Goal: Find contact information: Find contact information

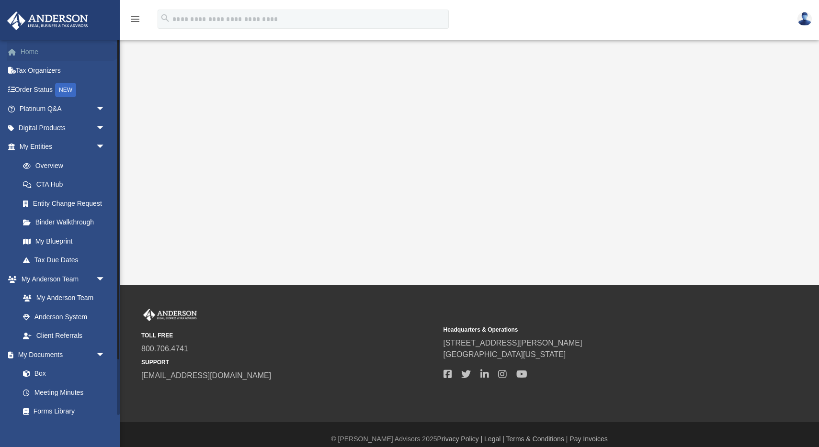
click at [25, 53] on link "Home" at bounding box center [63, 51] width 113 height 19
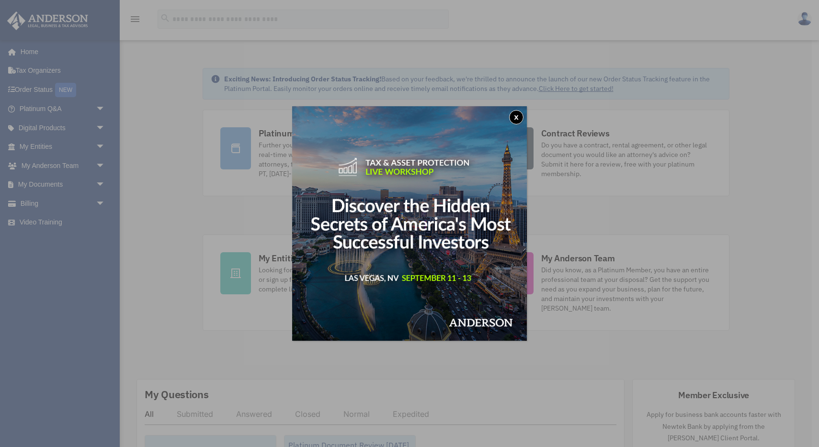
click at [517, 114] on button "x" at bounding box center [516, 117] width 14 height 14
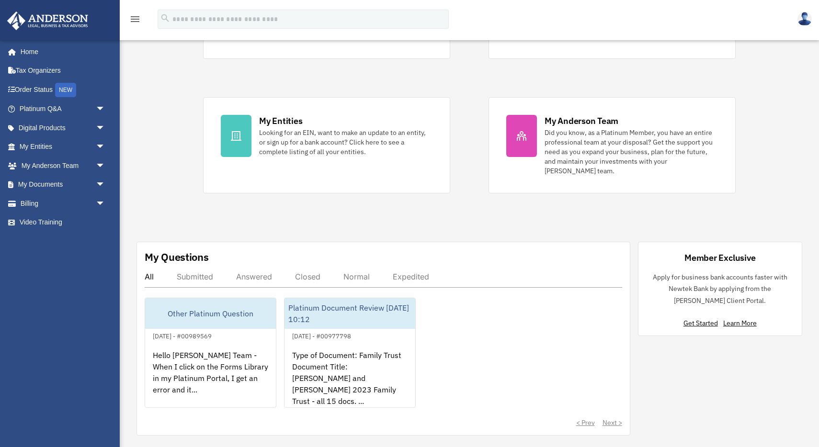
scroll to position [139, 0]
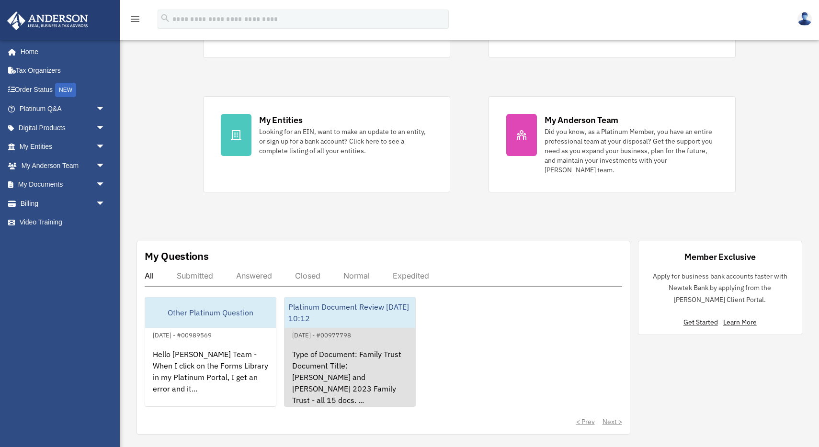
click at [324, 360] on div "Type of Document: Family Trust Document Title: Eric and Kim Perry 2023 Family T…" at bounding box center [349, 378] width 131 height 75
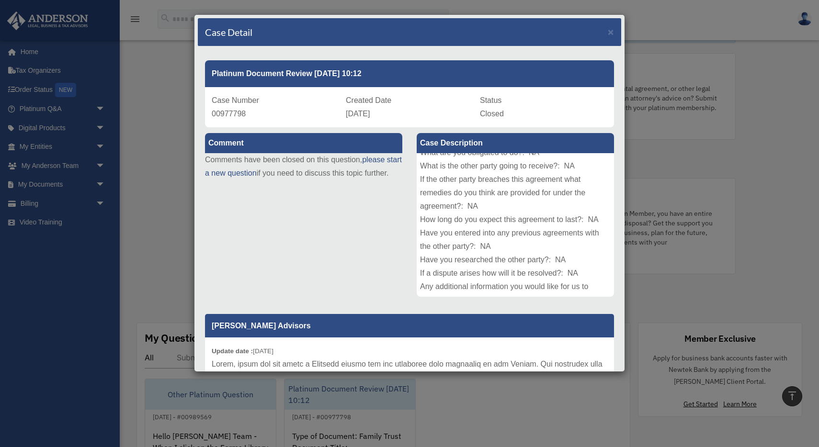
scroll to position [29, 0]
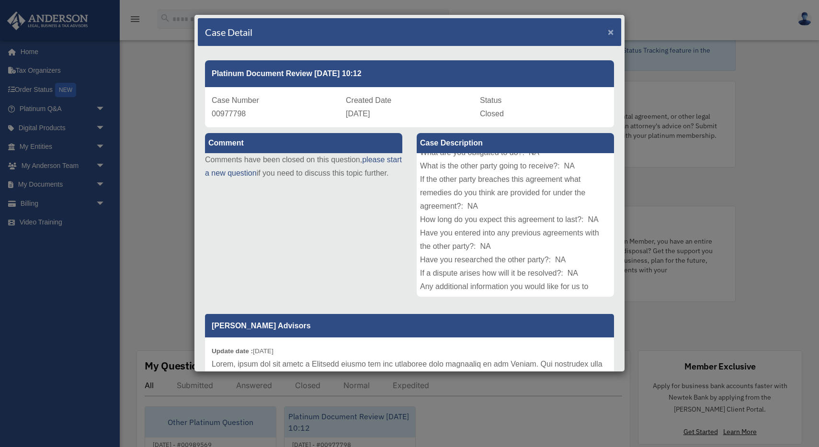
click at [609, 35] on span "×" at bounding box center [611, 31] width 6 height 11
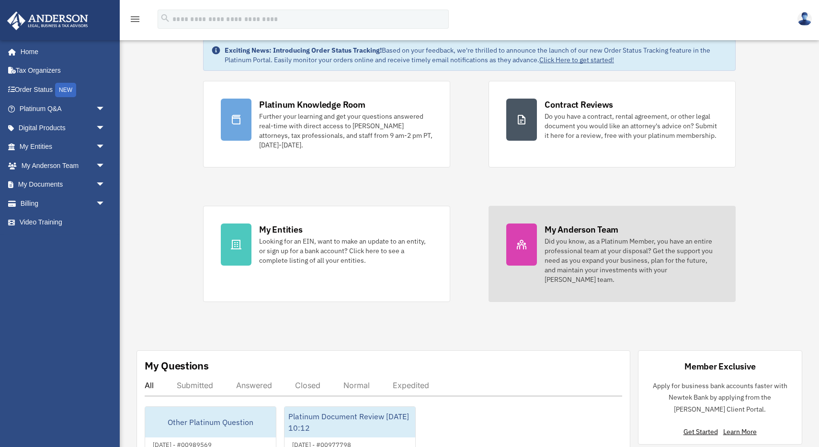
scroll to position [89, 0]
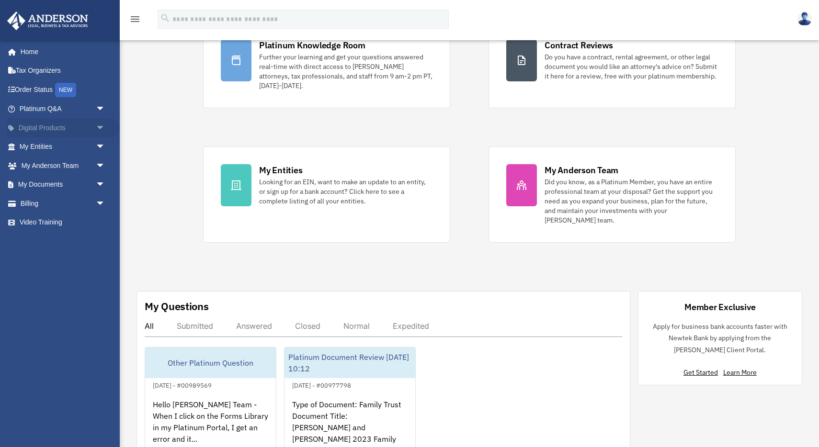
click at [101, 126] on span "arrow_drop_down" at bounding box center [105, 128] width 19 height 20
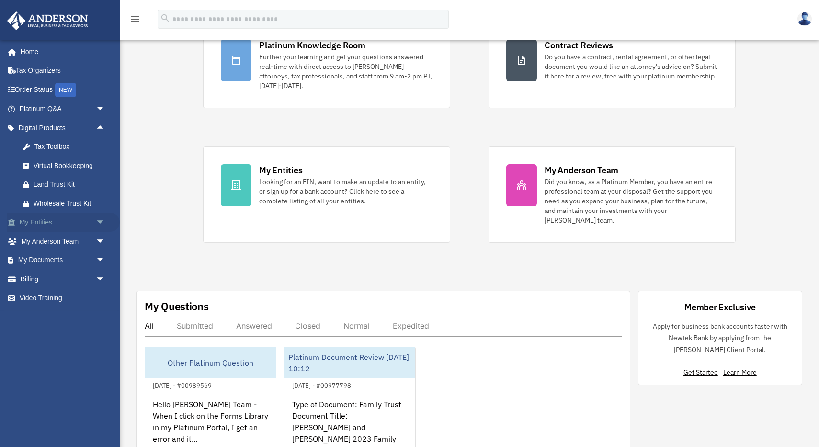
click at [97, 220] on span "arrow_drop_down" at bounding box center [105, 223] width 19 height 20
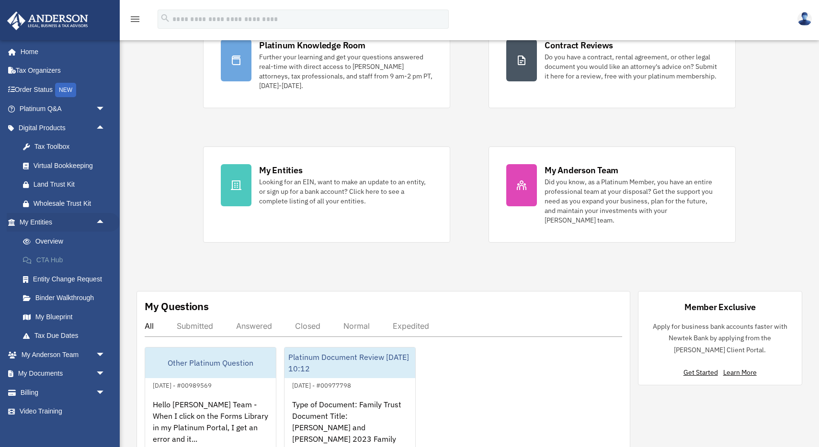
scroll to position [8, 0]
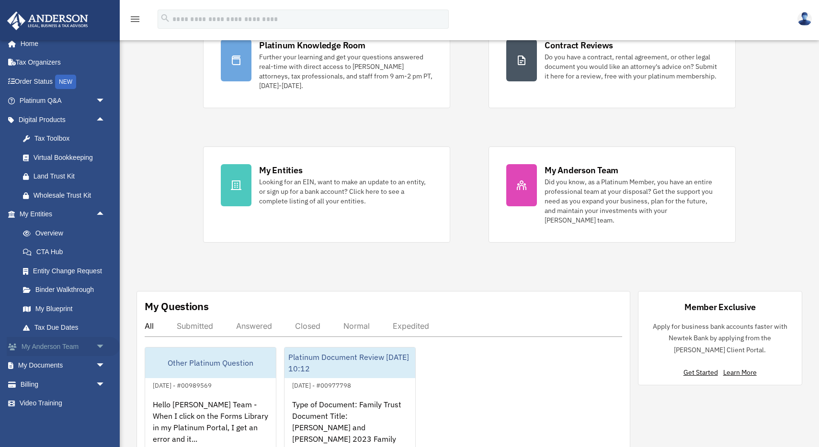
click at [101, 345] on span "arrow_drop_down" at bounding box center [105, 347] width 19 height 20
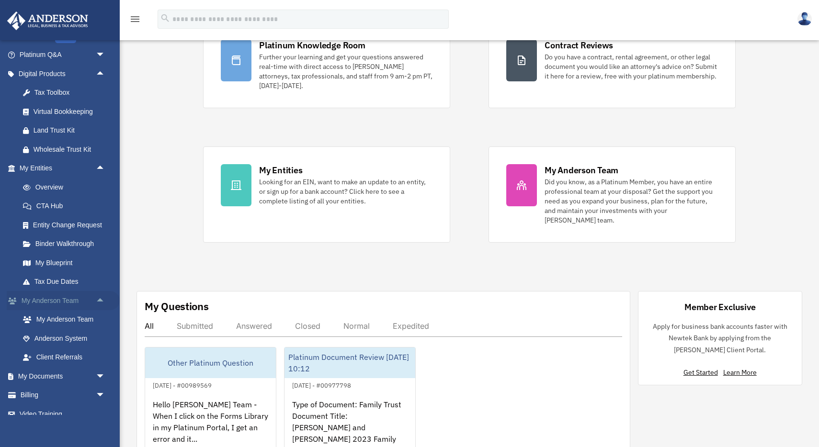
scroll to position [65, 0]
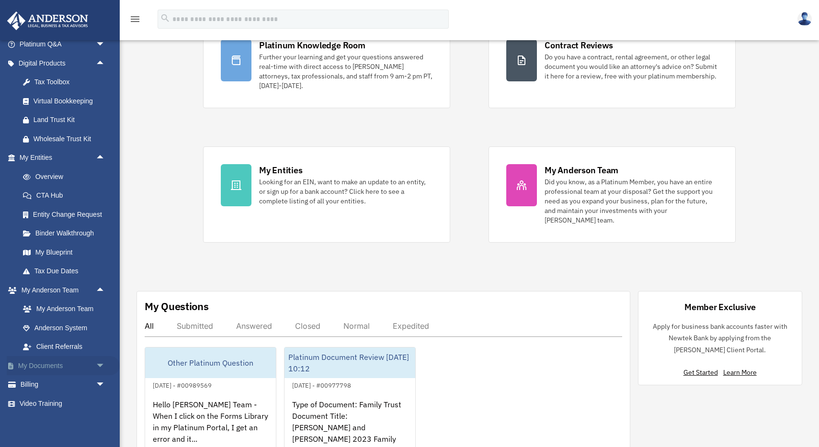
click at [99, 361] on span "arrow_drop_down" at bounding box center [105, 366] width 19 height 20
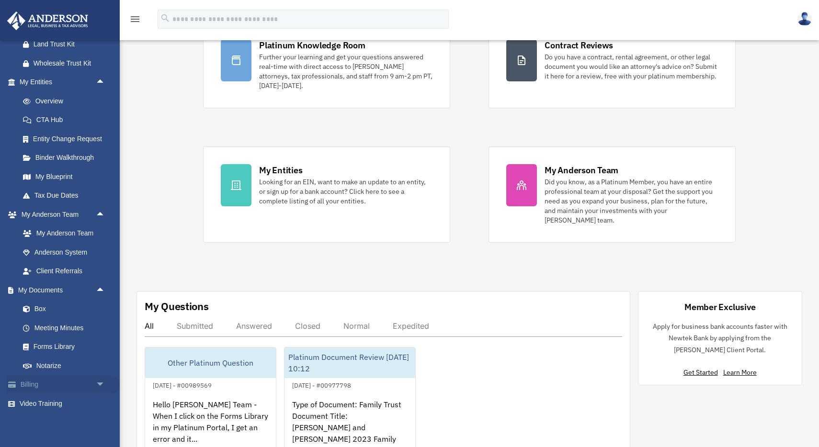
click at [101, 386] on span "arrow_drop_down" at bounding box center [105, 385] width 19 height 20
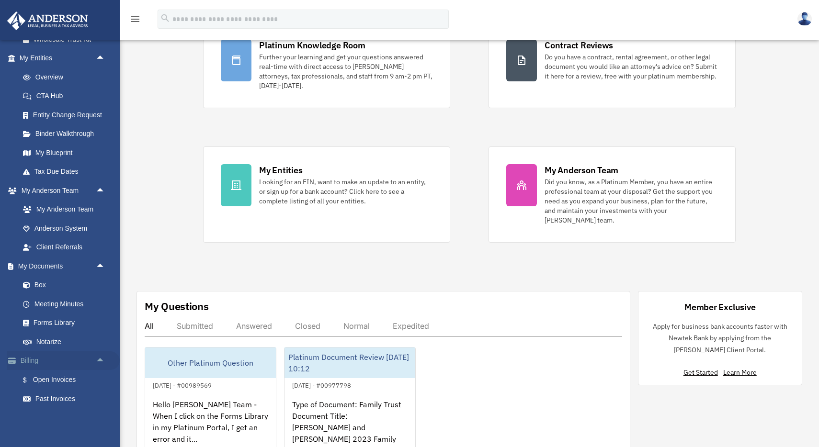
scroll to position [198, 0]
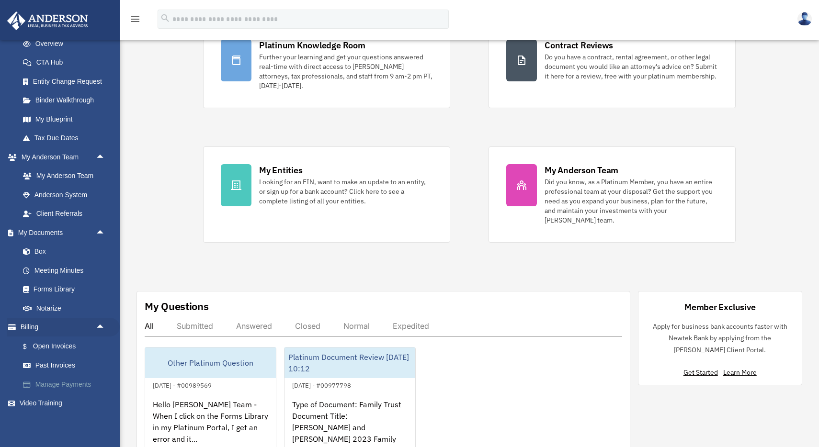
click at [76, 384] on link "Manage Payments" at bounding box center [66, 384] width 106 height 19
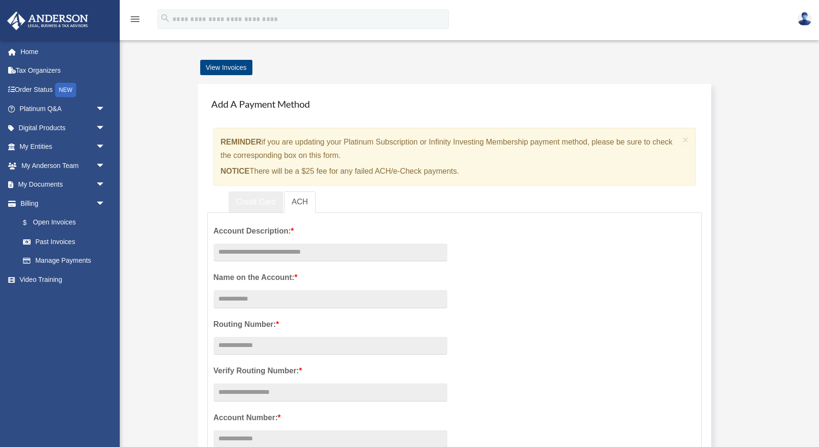
click at [265, 199] on link "Credit Card" at bounding box center [255, 202] width 55 height 22
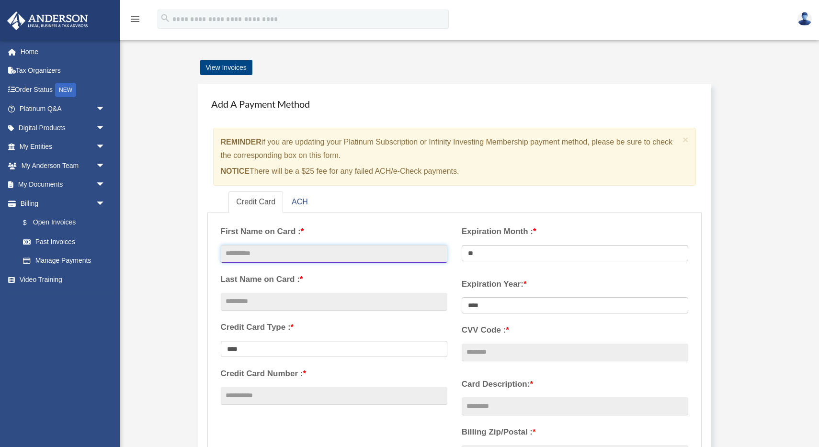
click at [281, 255] on input "text" at bounding box center [334, 254] width 226 height 18
type input "****"
type input "*****"
type input "**********"
select select "**"
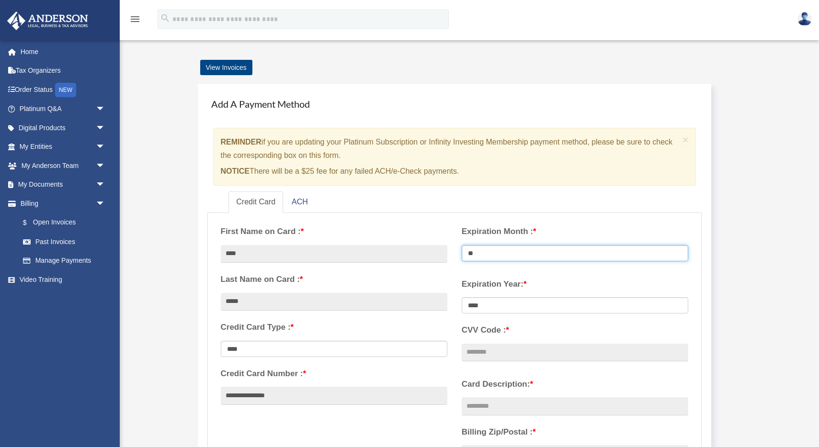
select select "****"
click at [517, 355] on input "CVV Code : *" at bounding box center [574, 353] width 226 height 18
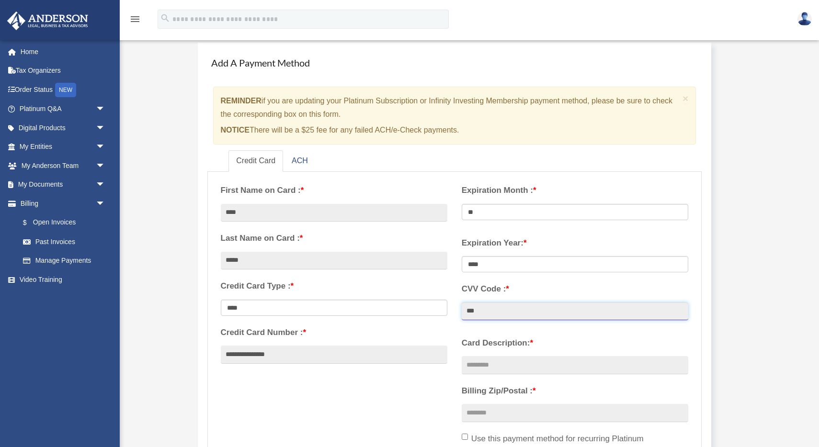
scroll to position [52, 0]
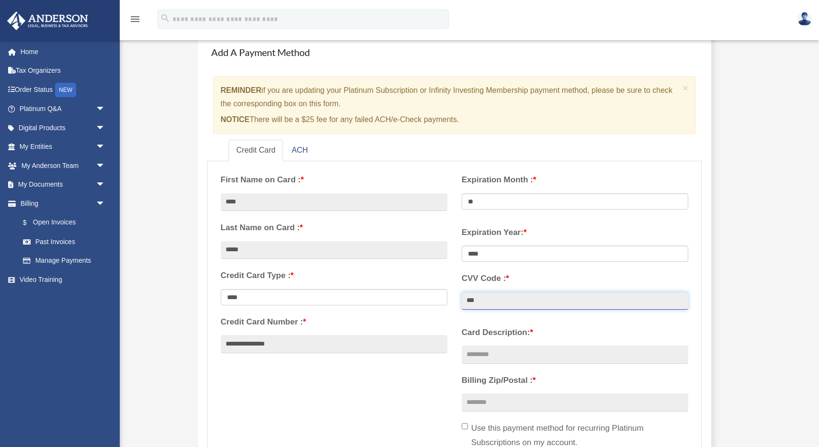
type input "***"
click at [559, 352] on input "Card Description: *" at bounding box center [574, 355] width 226 height 18
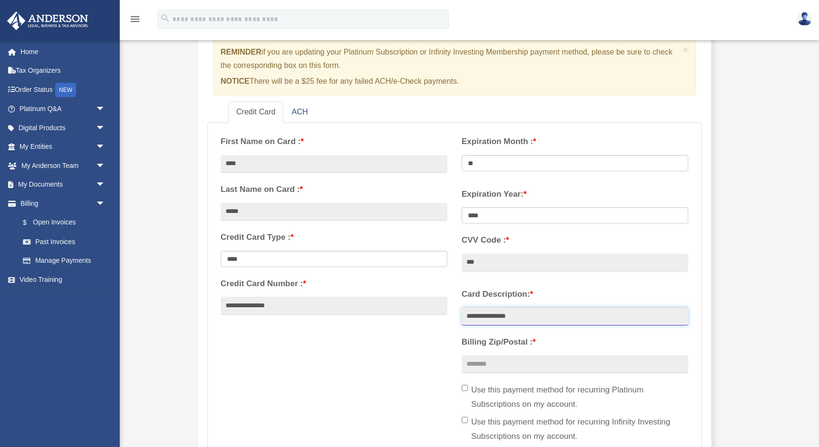
type input "**********"
click at [564, 365] on input "Billing Zip/Postal : *" at bounding box center [574, 364] width 226 height 18
type input "*****"
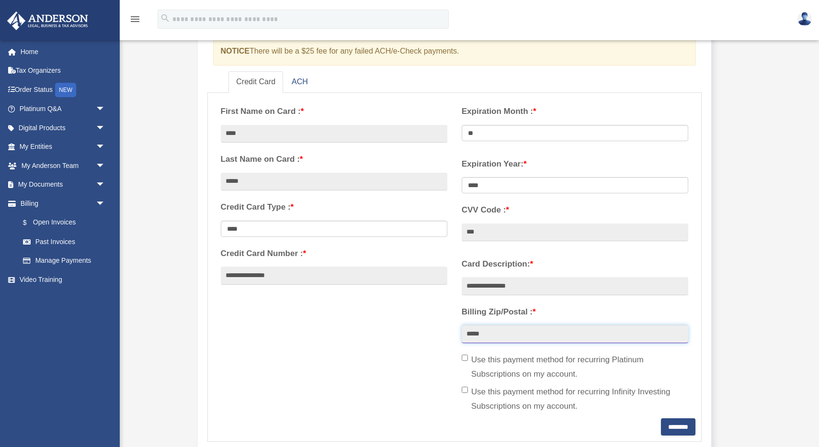
scroll to position [122, 0]
click at [680, 423] on input "********" at bounding box center [678, 425] width 34 height 17
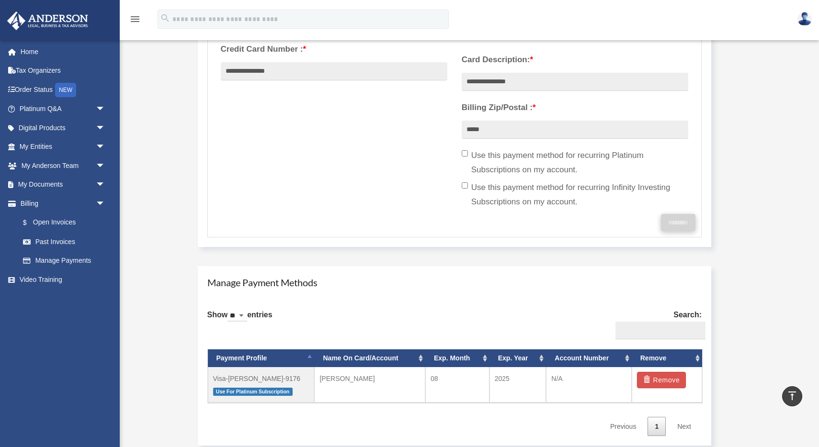
scroll to position [326, 0]
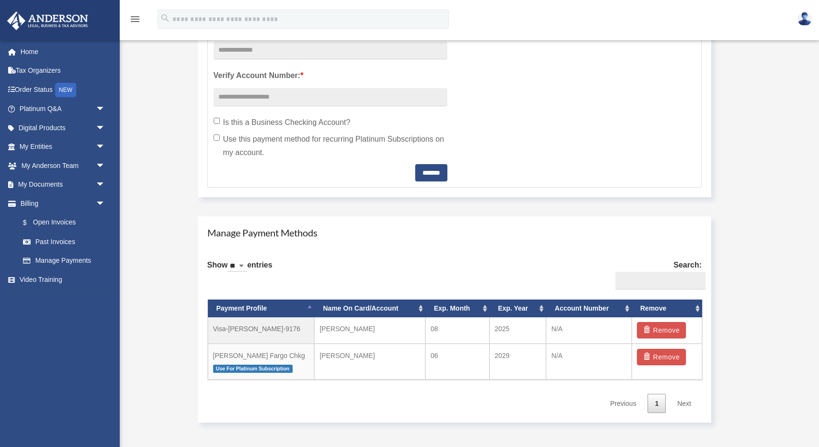
scroll to position [392, 0]
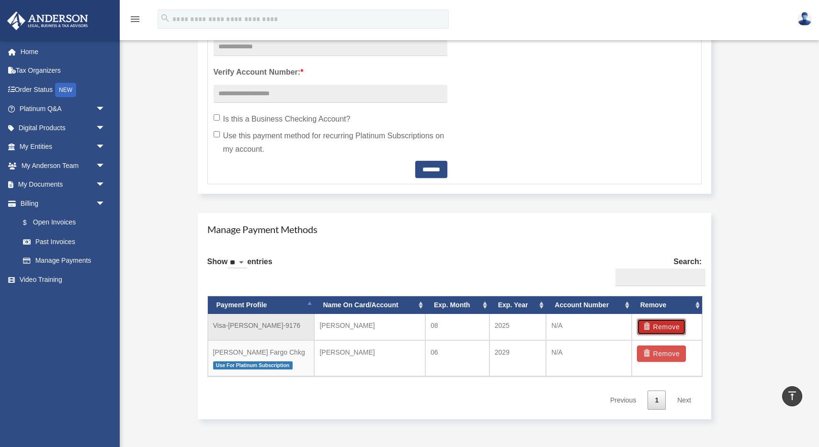
click at [663, 324] on button "Remove" at bounding box center [661, 327] width 49 height 16
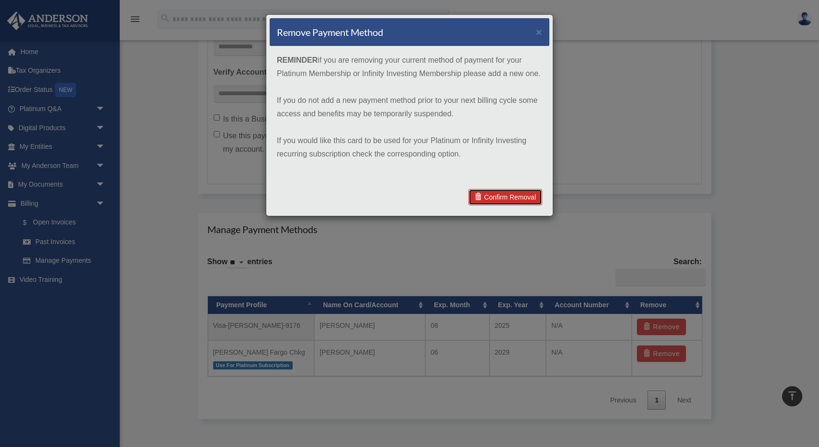
click at [508, 199] on link "Confirm Removal" at bounding box center [505, 197] width 74 height 16
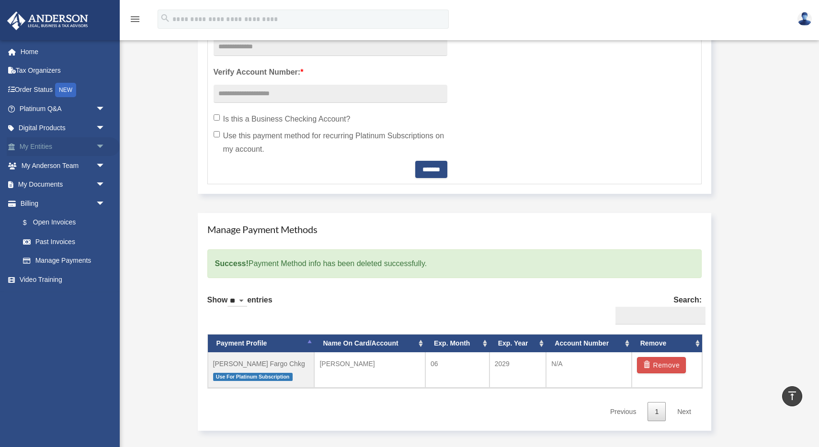
click at [100, 144] on span "arrow_drop_down" at bounding box center [105, 147] width 19 height 20
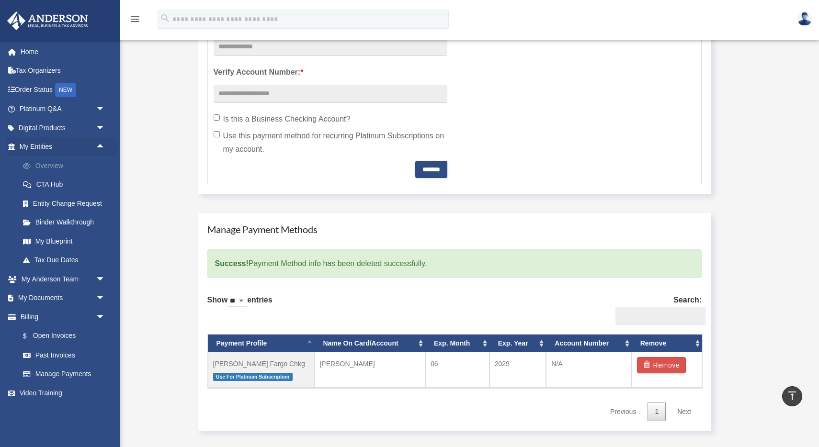
click at [50, 167] on link "Overview" at bounding box center [66, 165] width 106 height 19
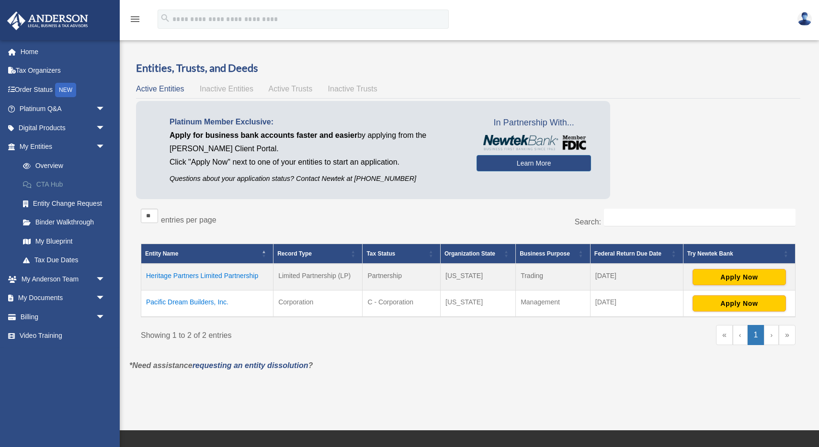
click at [53, 183] on link "CTA Hub" at bounding box center [66, 184] width 106 height 19
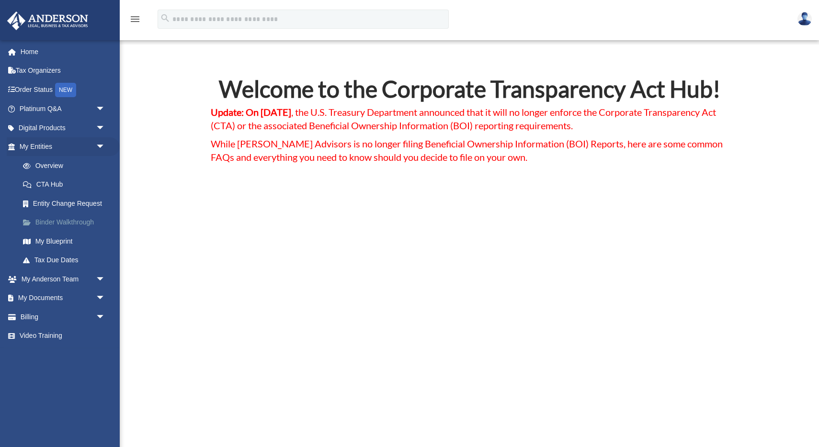
click at [47, 222] on link "Binder Walkthrough" at bounding box center [66, 222] width 106 height 19
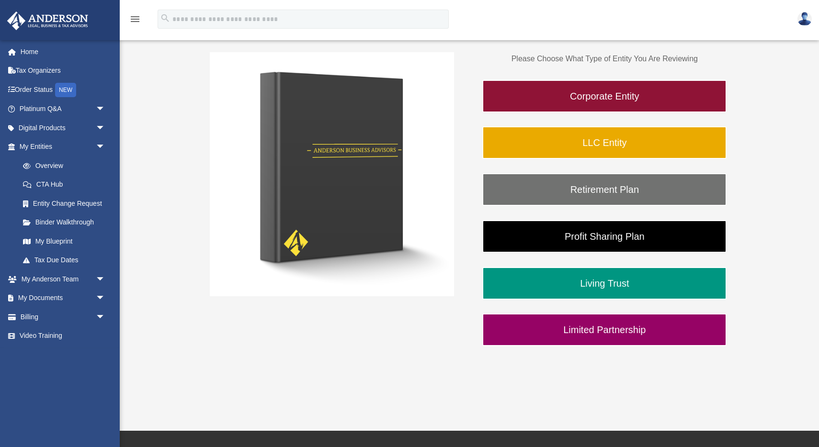
scroll to position [155, 0]
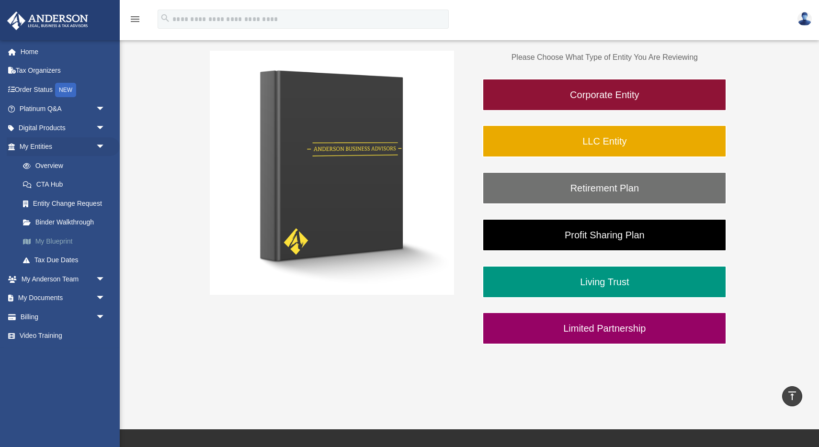
click at [42, 241] on link "My Blueprint" at bounding box center [66, 241] width 106 height 19
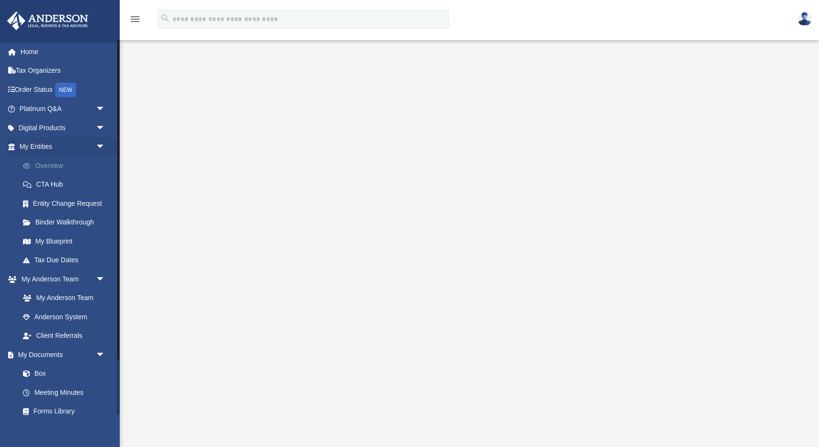
click at [44, 167] on link "Overview" at bounding box center [66, 165] width 106 height 19
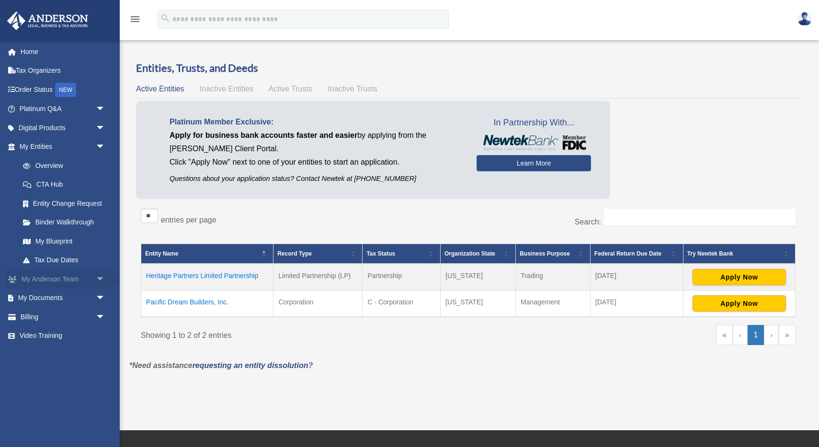
click at [100, 279] on span "arrow_drop_down" at bounding box center [105, 280] width 19 height 20
click at [101, 358] on span "arrow_drop_down" at bounding box center [105, 355] width 19 height 20
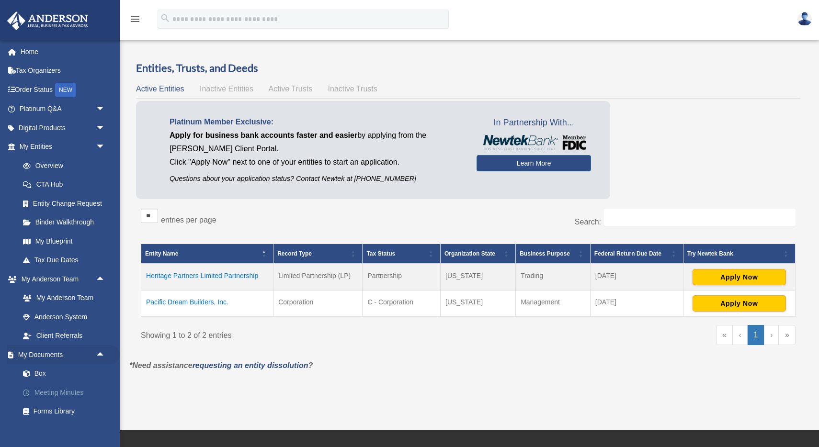
click at [46, 395] on link "Meeting Minutes" at bounding box center [66, 392] width 106 height 19
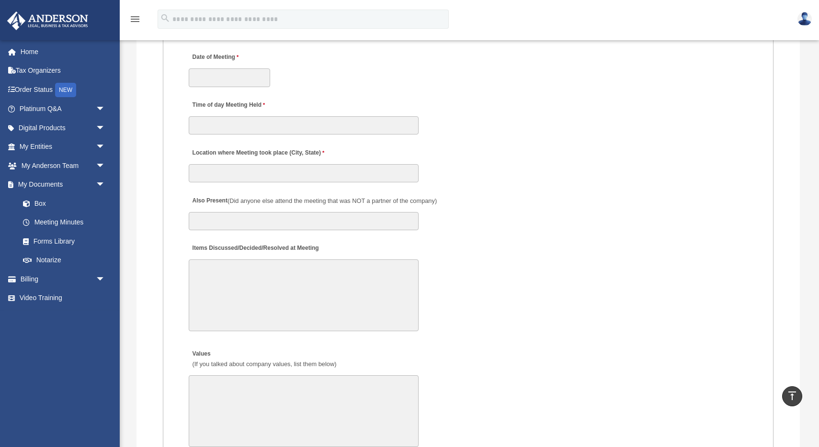
scroll to position [1384, 0]
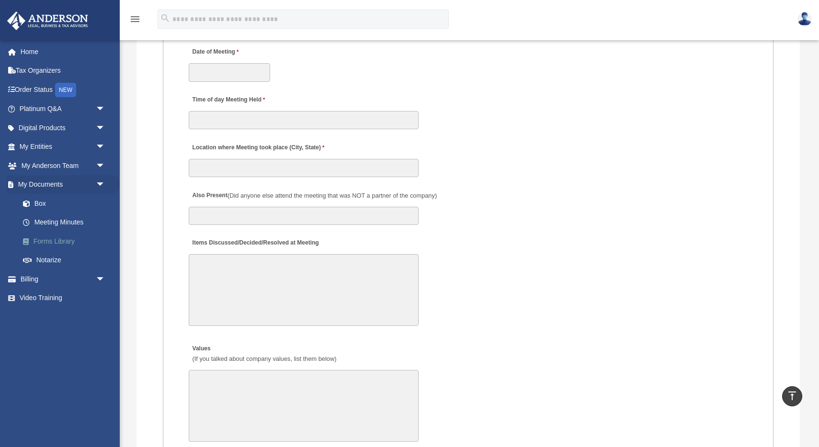
click at [37, 241] on link "Forms Library" at bounding box center [66, 241] width 106 height 19
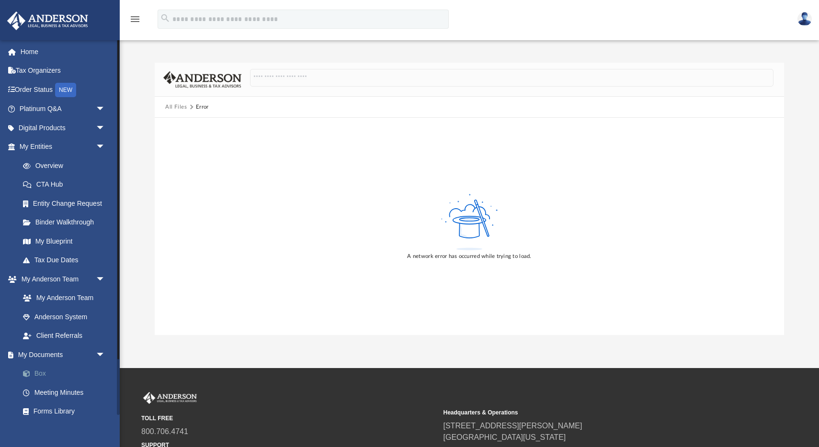
click at [44, 374] on link "Box" at bounding box center [66, 373] width 106 height 19
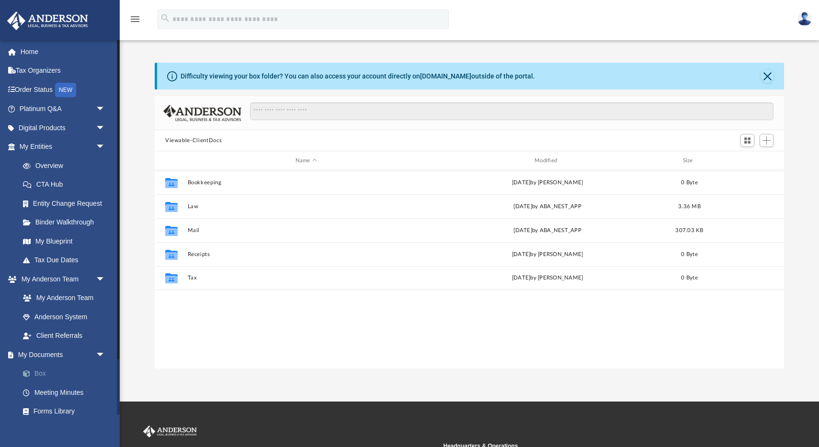
scroll to position [217, 629]
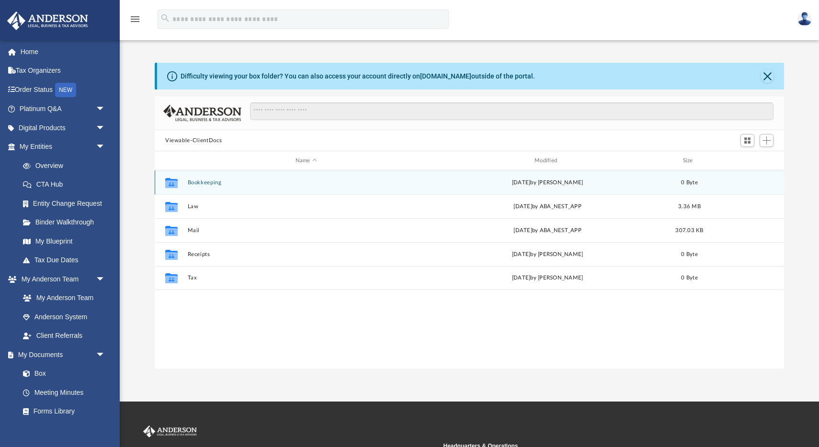
click at [194, 180] on button "Bookkeeping" at bounding box center [306, 183] width 237 height 6
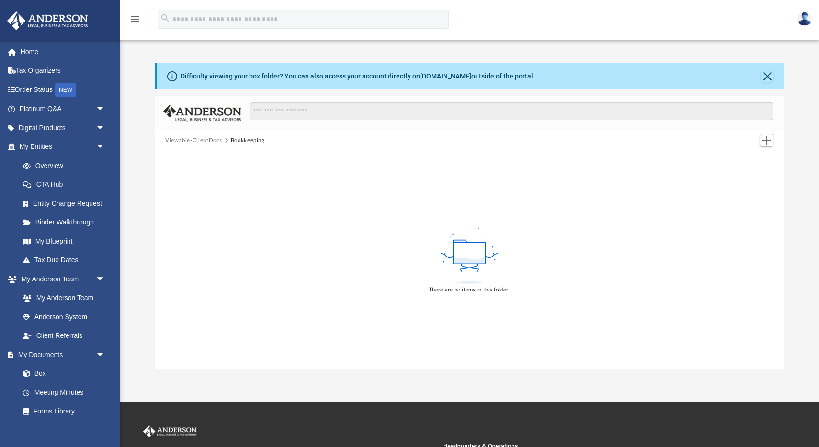
click at [191, 140] on button "Viewable-ClientDocs" at bounding box center [193, 140] width 56 height 9
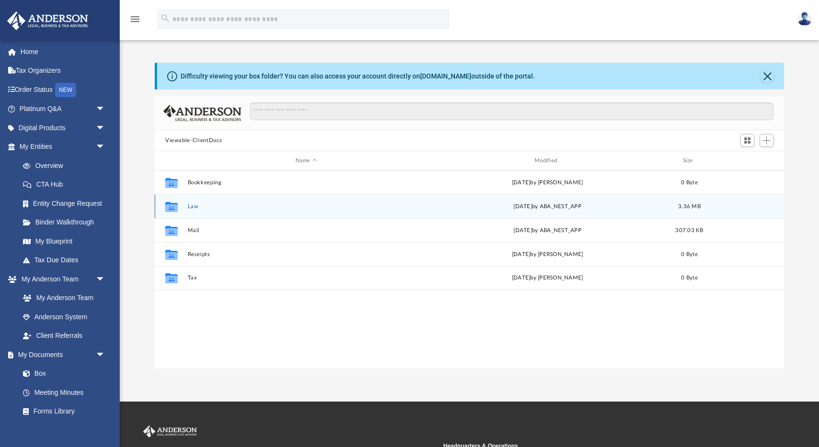
click at [171, 208] on icon "grid" at bounding box center [171, 208] width 12 height 8
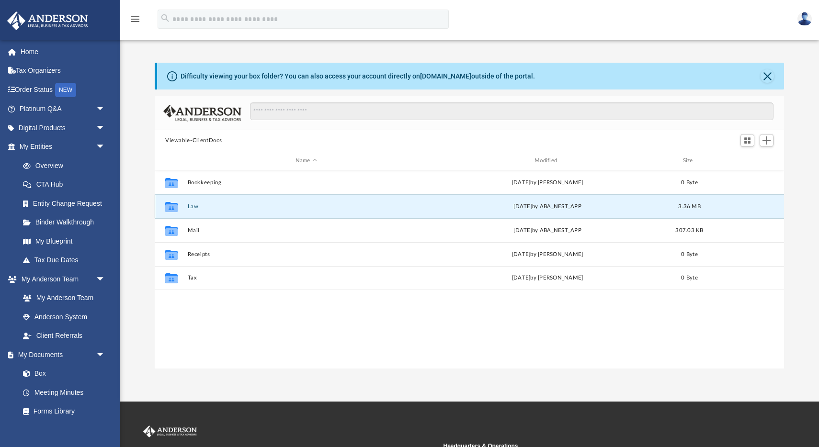
click at [193, 204] on button "Law" at bounding box center [306, 206] width 237 height 6
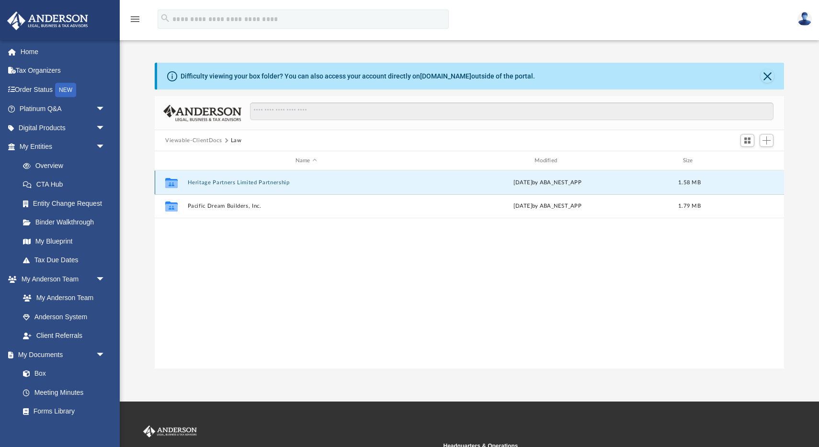
click at [228, 182] on button "Heritage Partners Limited Partnership" at bounding box center [306, 183] width 237 height 6
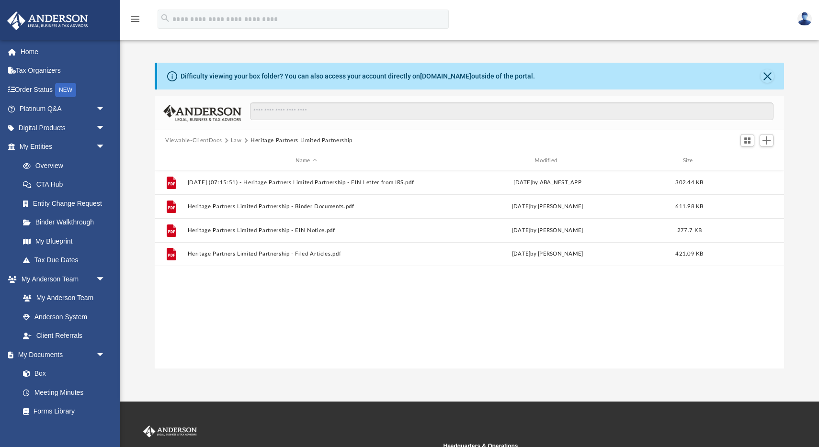
click at [235, 141] on button "Law" at bounding box center [236, 140] width 11 height 9
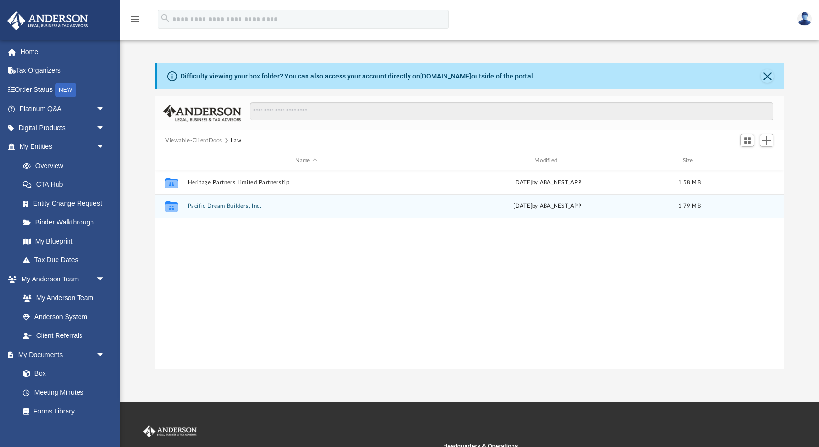
click at [212, 206] on button "Pacific Dream Builders, Inc." at bounding box center [306, 206] width 237 height 6
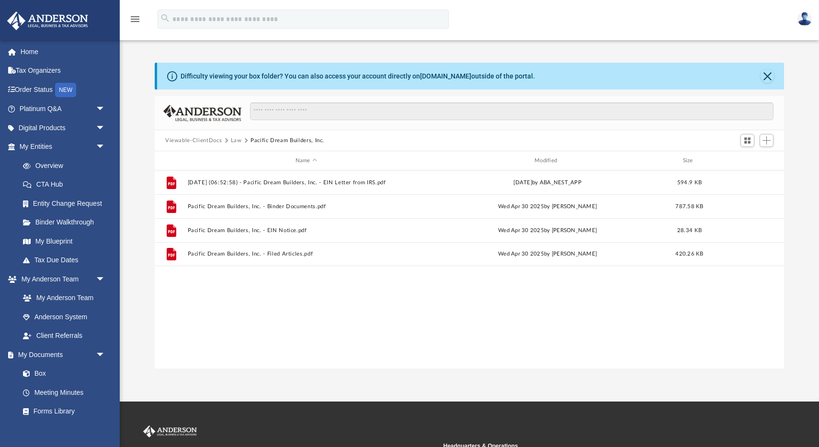
click at [236, 140] on button "Law" at bounding box center [236, 140] width 11 height 9
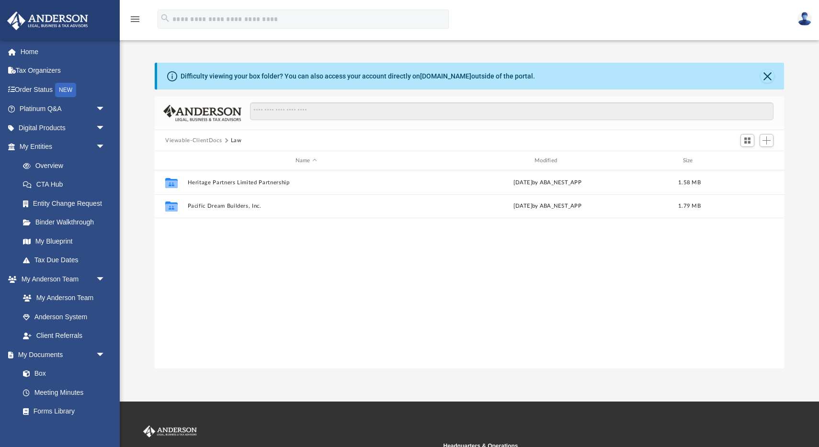
click at [212, 139] on button "Viewable-ClientDocs" at bounding box center [193, 140] width 56 height 9
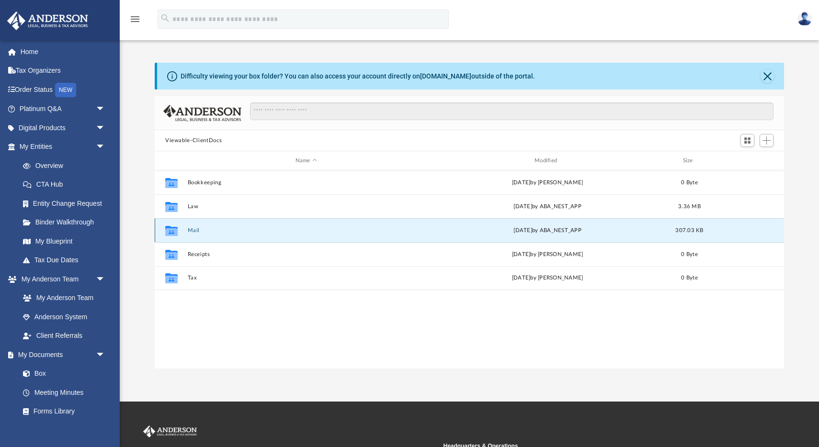
click at [192, 230] on button "Mail" at bounding box center [306, 230] width 237 height 6
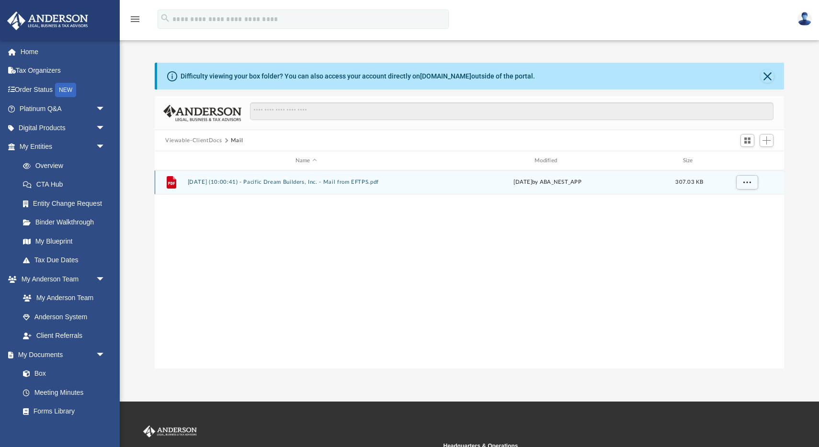
click at [279, 183] on button "2025.05.14 (10:00:41) - Pacific Dream Builders, Inc. - Mail from EFTPS.pdf" at bounding box center [306, 182] width 237 height 6
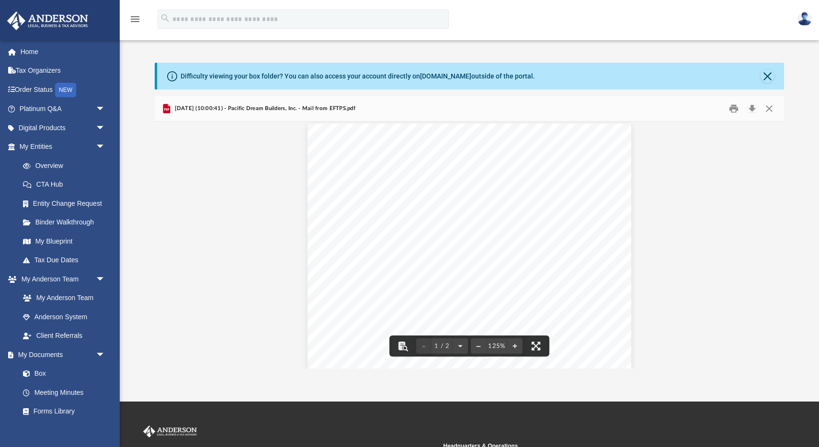
scroll to position [7, 0]
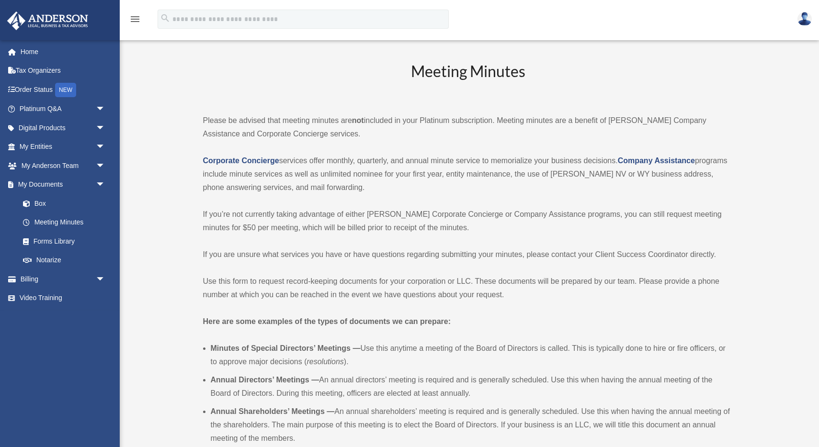
scroll to position [1384, 0]
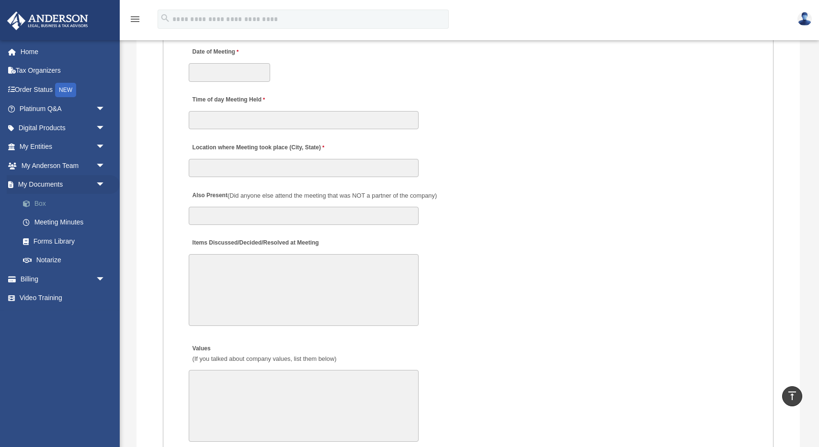
click at [41, 205] on link "Box" at bounding box center [66, 203] width 106 height 19
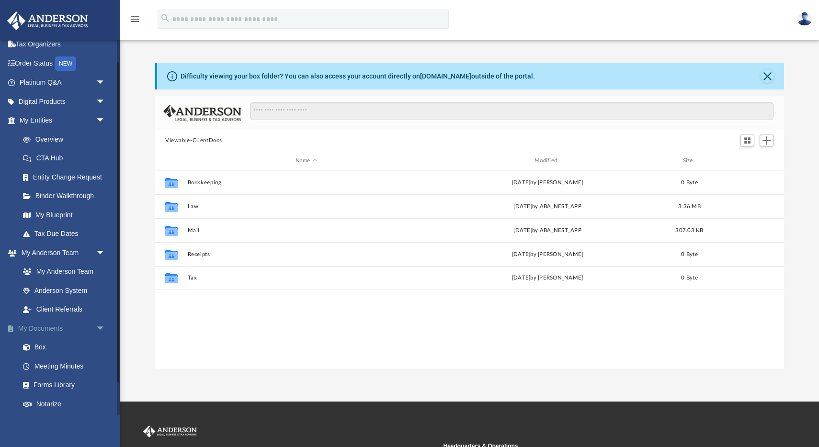
scroll to position [30, 0]
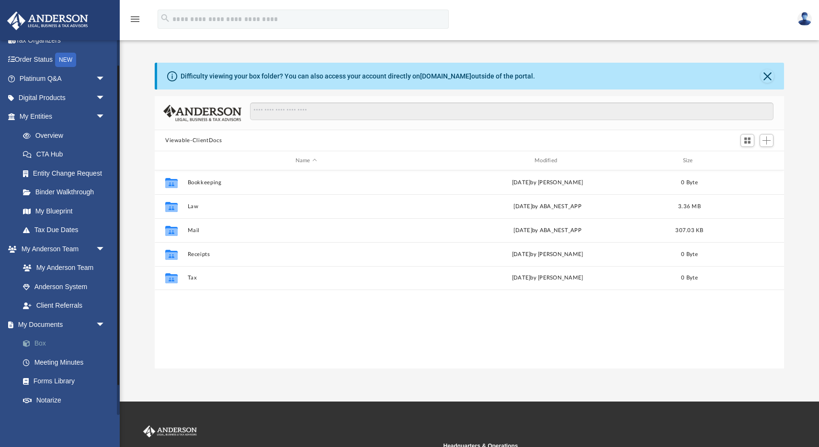
click at [39, 344] on link "Box" at bounding box center [66, 343] width 106 height 19
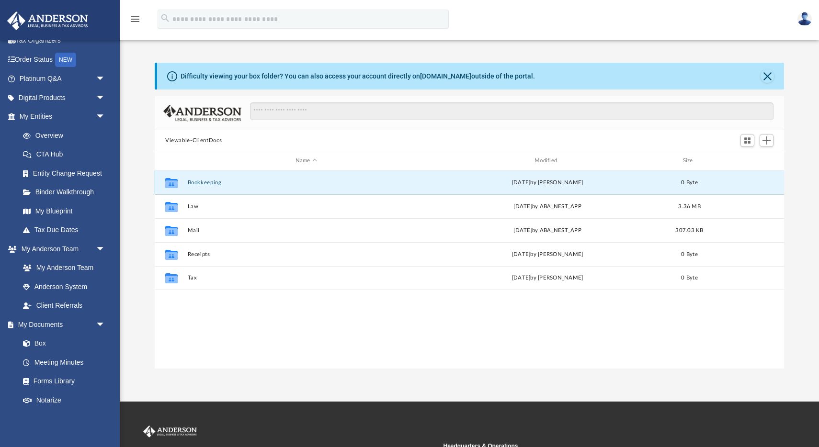
click at [209, 181] on button "Bookkeeping" at bounding box center [306, 183] width 237 height 6
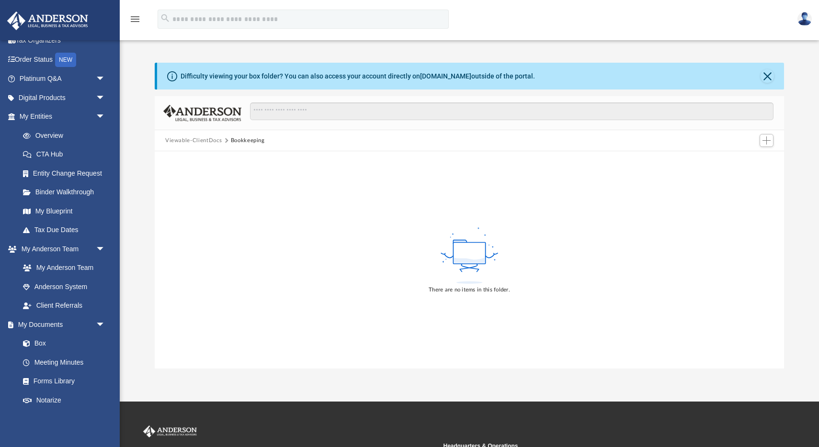
click at [203, 139] on button "Viewable-ClientDocs" at bounding box center [193, 140] width 56 height 9
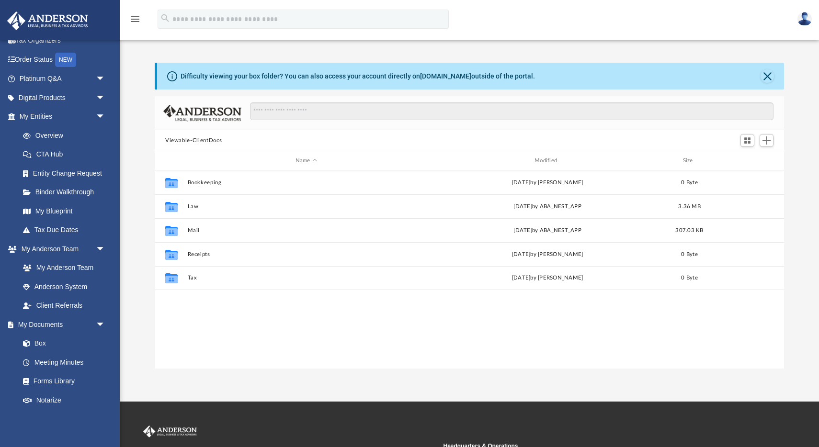
scroll to position [217, 629]
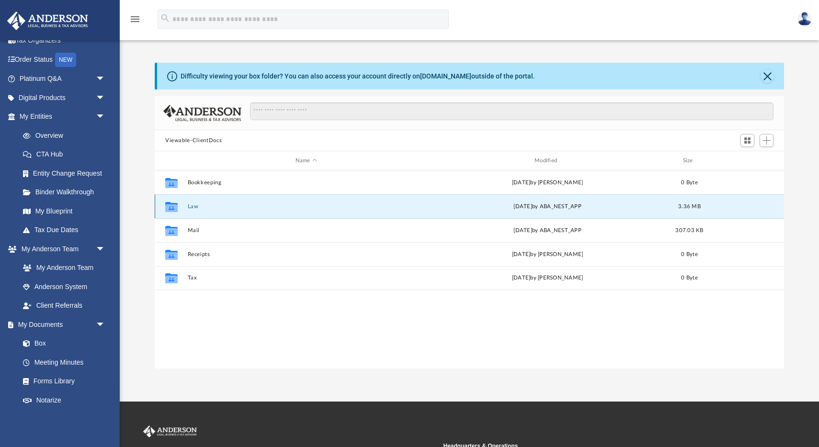
click at [192, 205] on button "Law" at bounding box center [306, 206] width 237 height 6
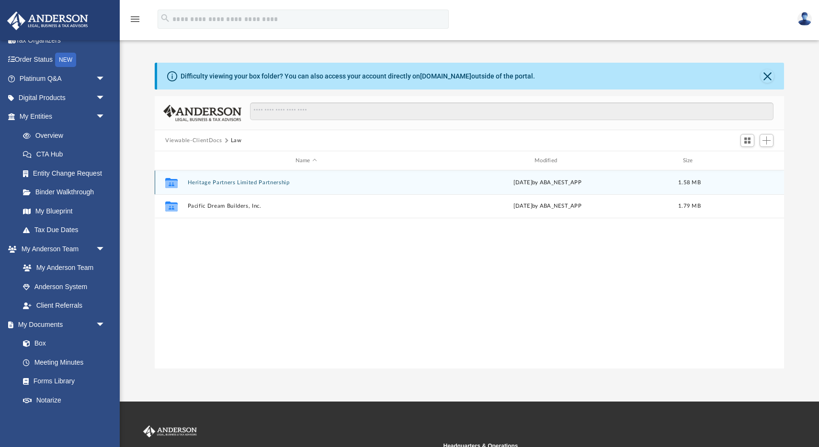
click at [238, 184] on button "Heritage Partners Limited Partnership" at bounding box center [306, 183] width 237 height 6
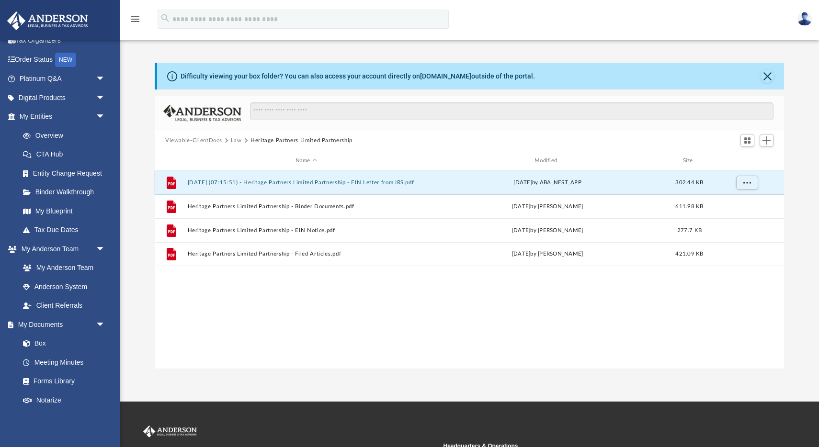
click at [378, 183] on button "2025.05.28 (07:15:51) - Heritage Partners Limited Partnership - EIN Letter from…" at bounding box center [306, 183] width 237 height 6
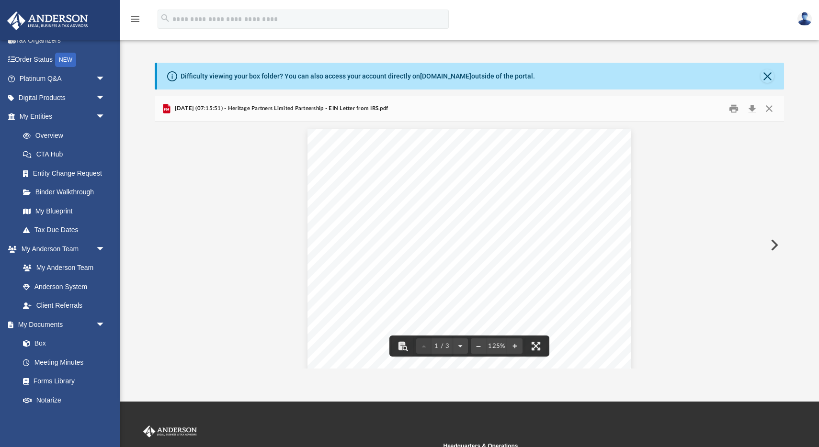
scroll to position [5, 0]
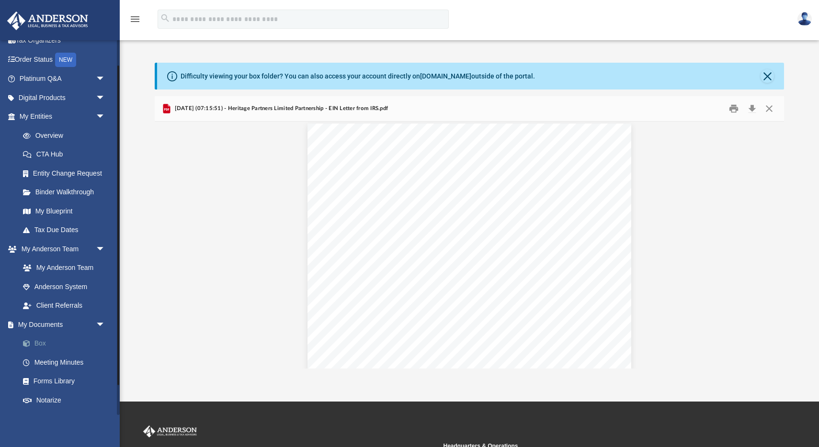
click at [43, 344] on link "Box" at bounding box center [66, 343] width 106 height 19
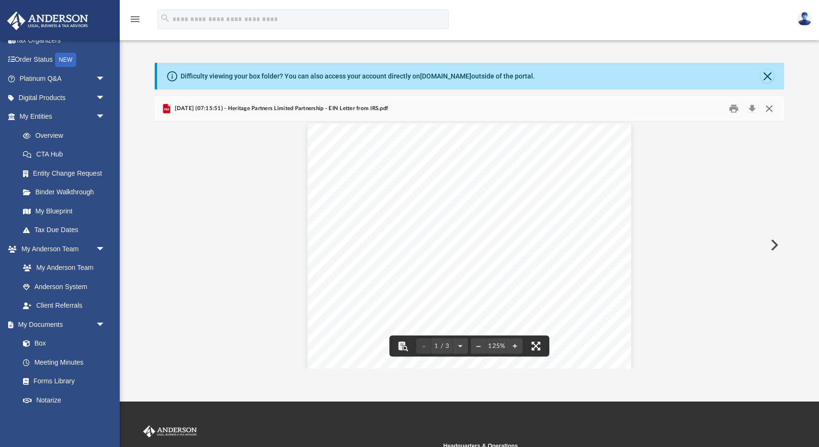
click at [768, 108] on button "Close" at bounding box center [768, 108] width 17 height 15
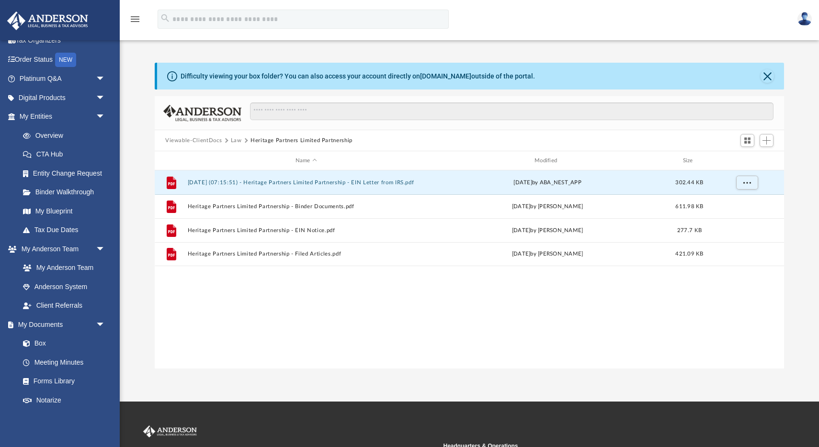
click at [236, 137] on button "Law" at bounding box center [236, 140] width 11 height 9
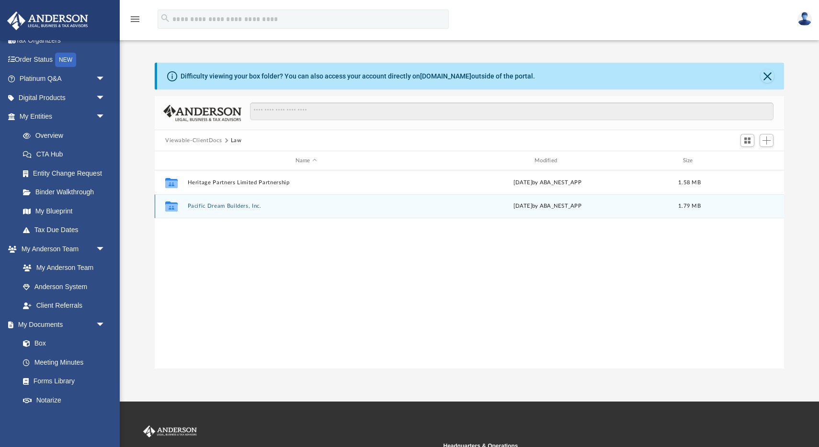
click at [216, 208] on button "Pacific Dream Builders, Inc." at bounding box center [306, 206] width 237 height 6
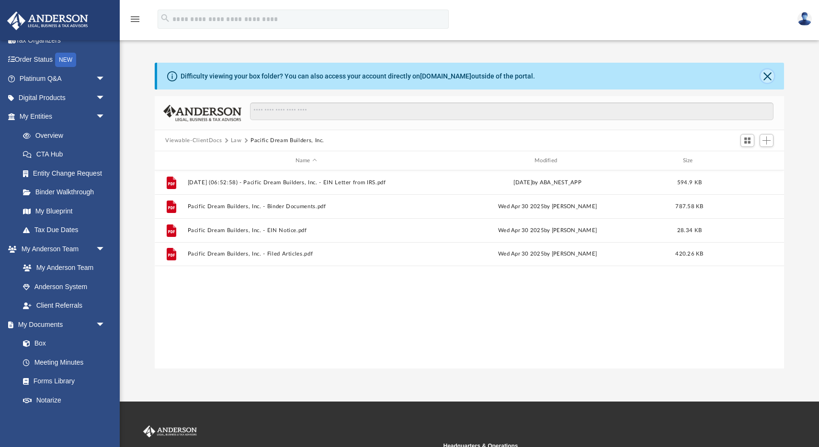
click at [770, 76] on button "Close" at bounding box center [766, 75] width 13 height 13
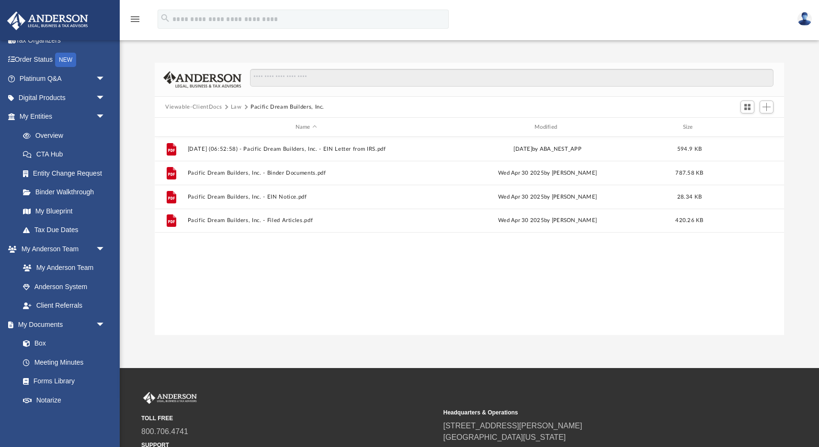
click at [203, 107] on button "Viewable-ClientDocs" at bounding box center [193, 107] width 56 height 9
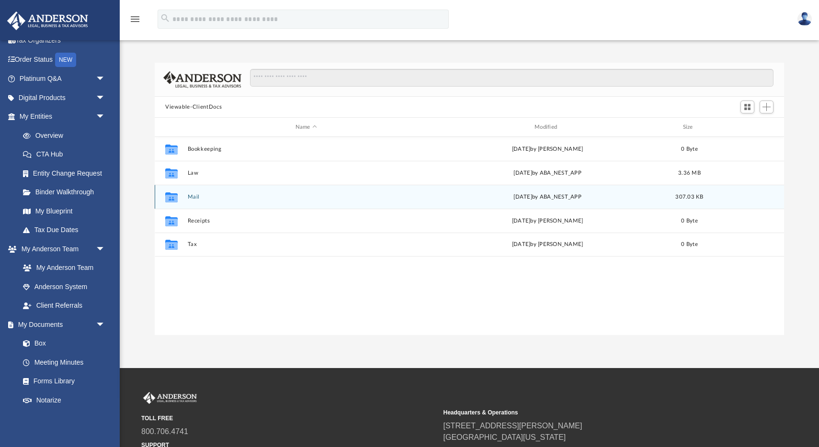
click at [192, 194] on button "Mail" at bounding box center [306, 197] width 237 height 6
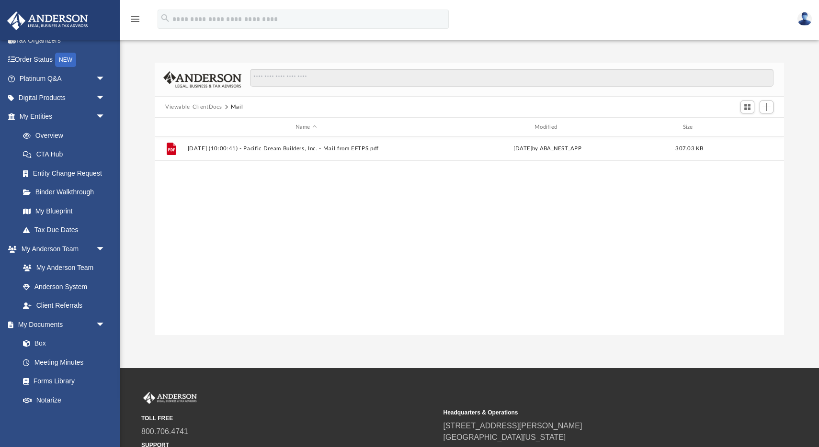
click at [208, 108] on button "Viewable-ClientDocs" at bounding box center [193, 107] width 56 height 9
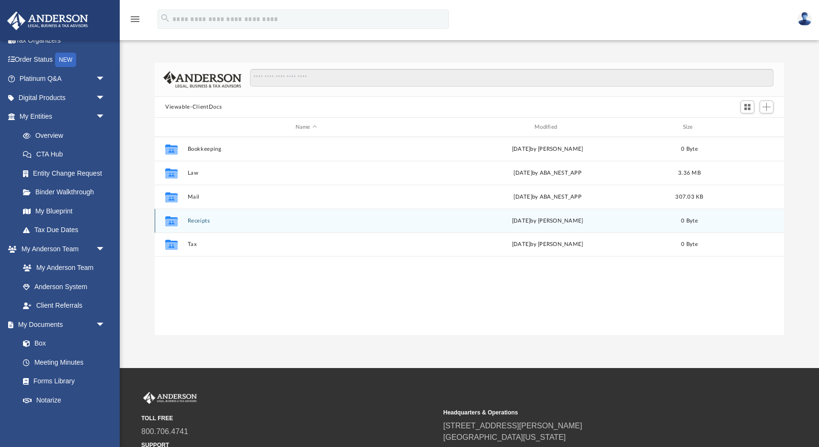
click at [201, 220] on button "Receipts" at bounding box center [306, 221] width 237 height 6
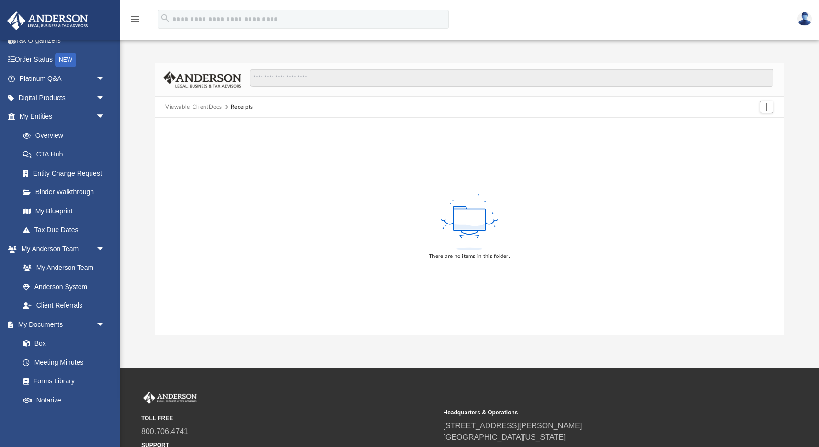
click at [202, 105] on button "Viewable-ClientDocs" at bounding box center [193, 107] width 56 height 9
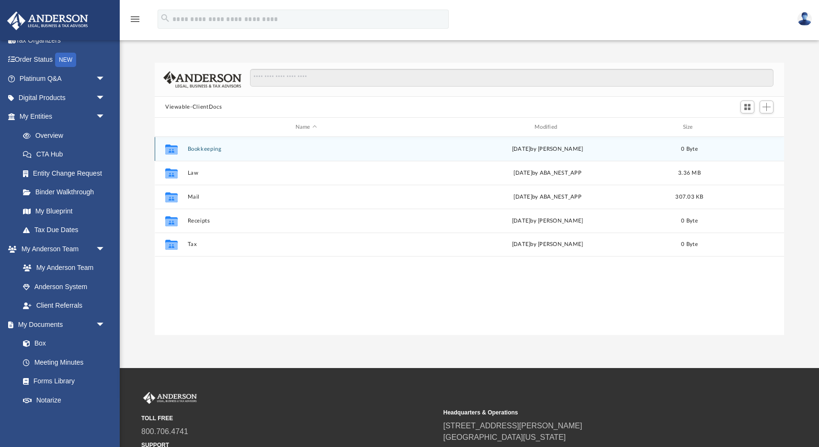
scroll to position [217, 629]
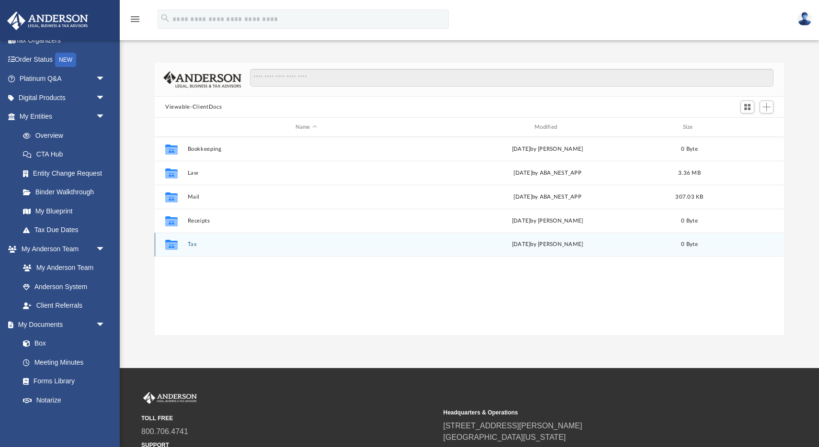
click at [194, 240] on div "Collaborated Folder Tax Wed Jul 2 2025 by Kayleen Winters 0 Byte" at bounding box center [469, 245] width 629 height 24
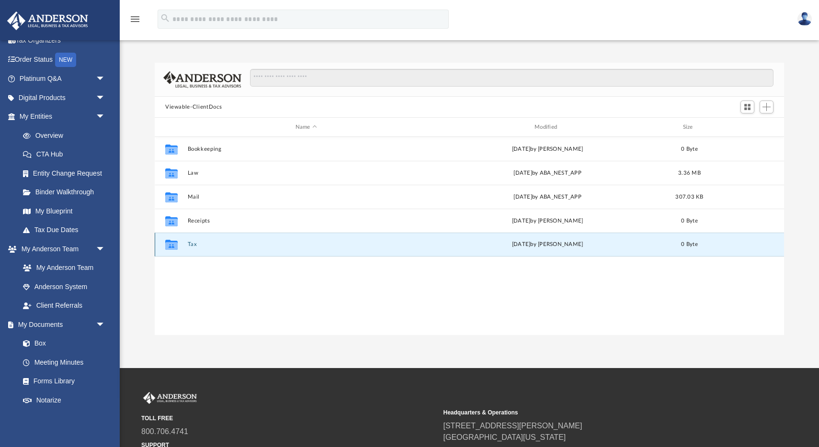
click at [193, 243] on button "Tax" at bounding box center [306, 244] width 237 height 6
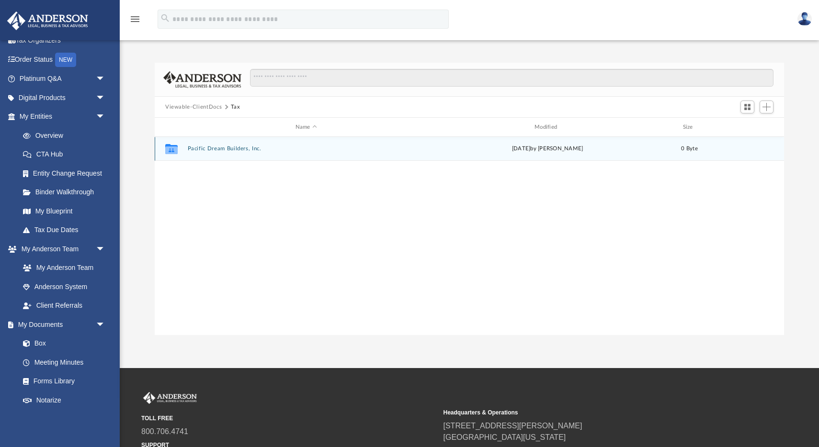
click at [233, 146] on button "Pacific Dream Builders, Inc." at bounding box center [306, 149] width 237 height 6
click at [194, 146] on button "2025" at bounding box center [306, 149] width 237 height 6
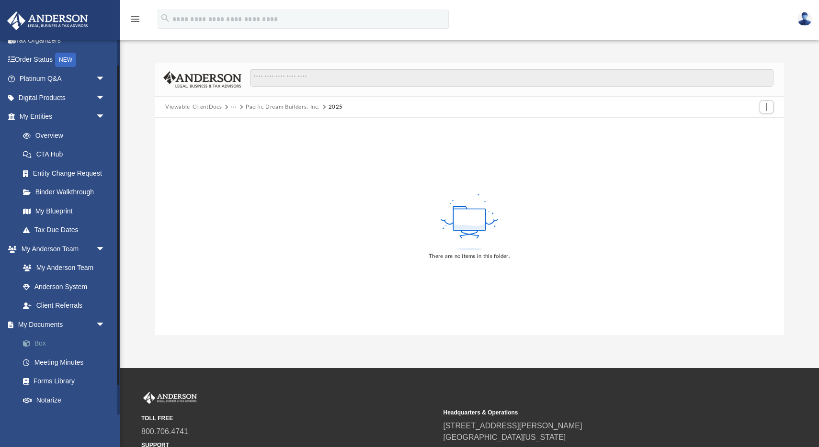
click at [36, 340] on link "Box" at bounding box center [66, 343] width 106 height 19
click at [56, 401] on link "Notarize" at bounding box center [66, 400] width 106 height 19
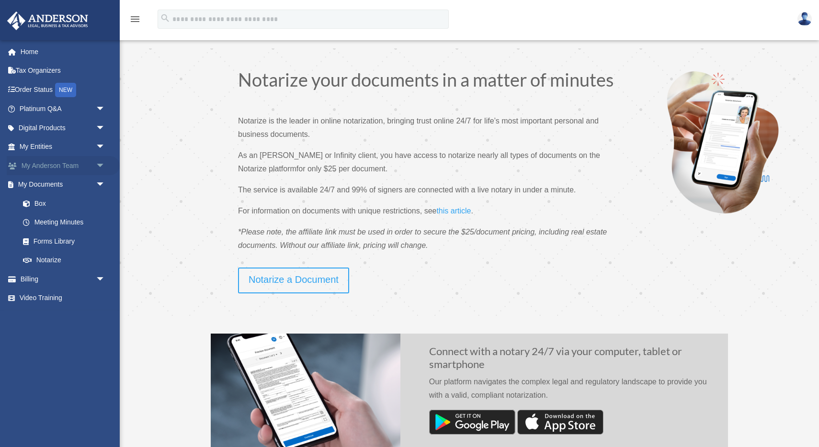
click at [101, 165] on span "arrow_drop_down" at bounding box center [105, 166] width 19 height 20
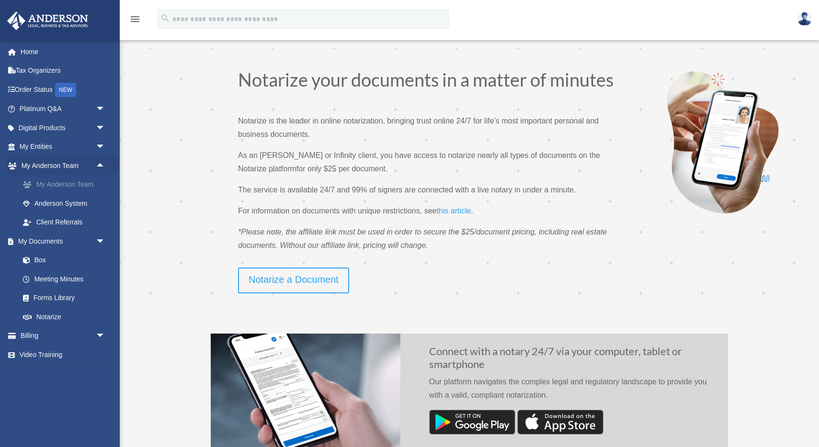
click at [64, 182] on link "My Anderson Team" at bounding box center [66, 184] width 106 height 19
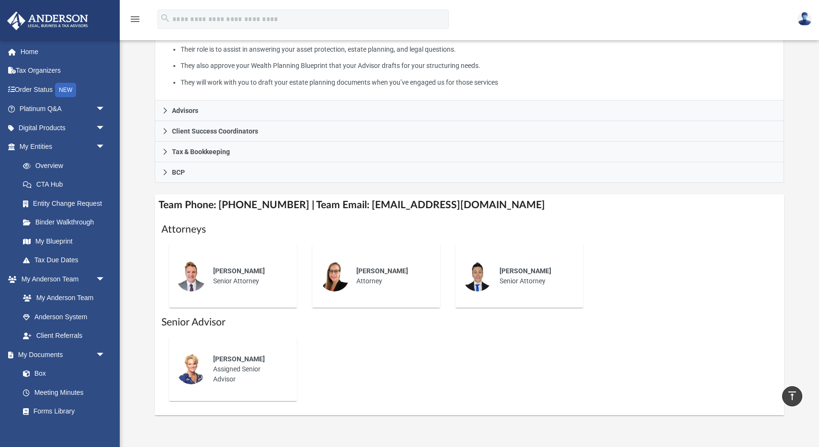
scroll to position [212, 0]
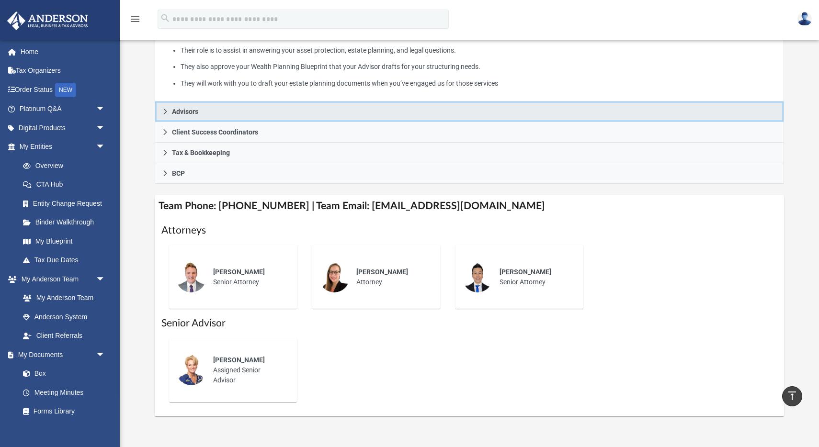
click at [162, 108] on icon at bounding box center [165, 111] width 7 height 7
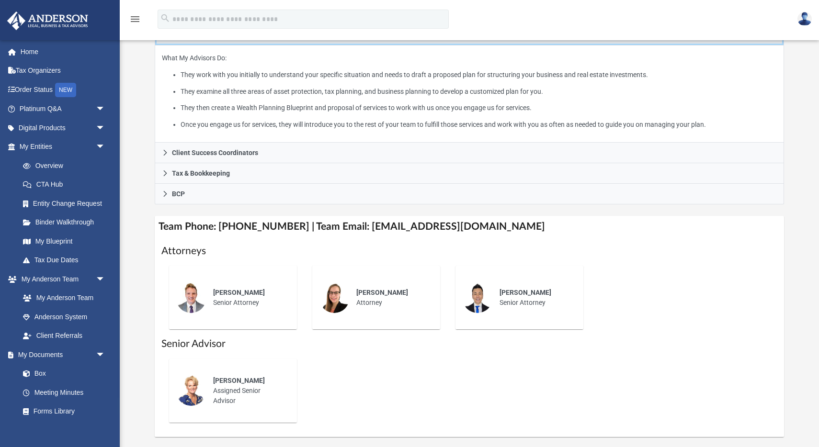
scroll to position [189, 0]
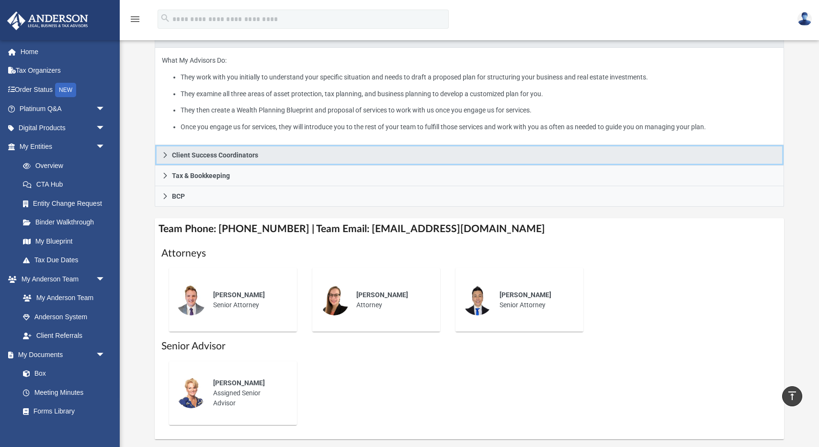
click at [165, 152] on icon at bounding box center [165, 155] width 7 height 7
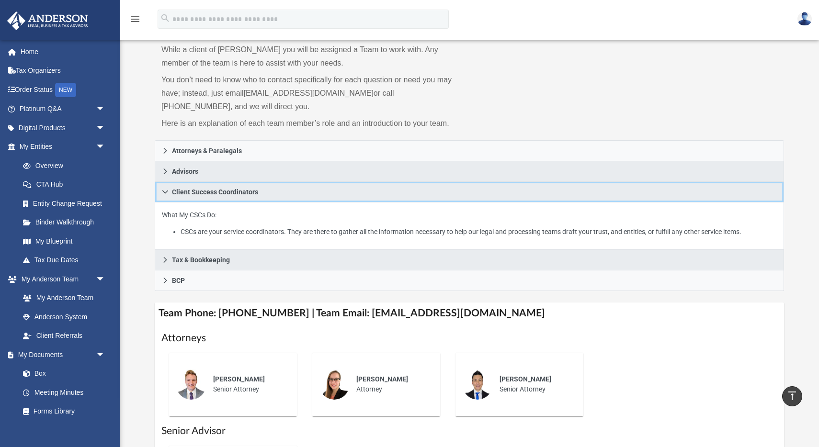
scroll to position [53, 0]
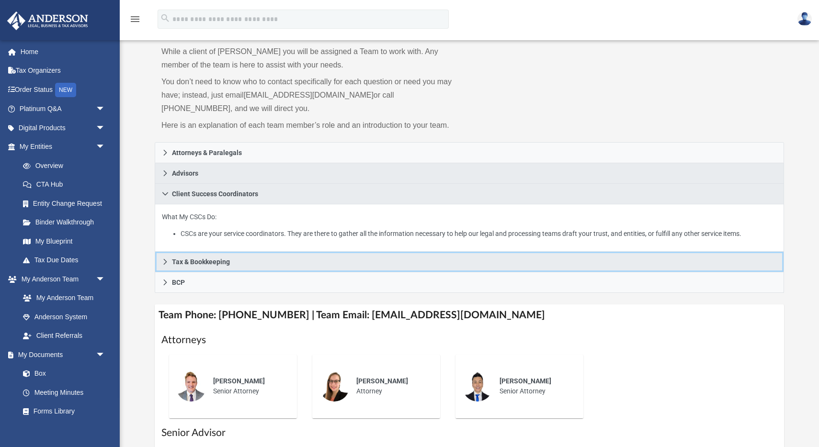
click at [167, 259] on icon at bounding box center [165, 262] width 7 height 7
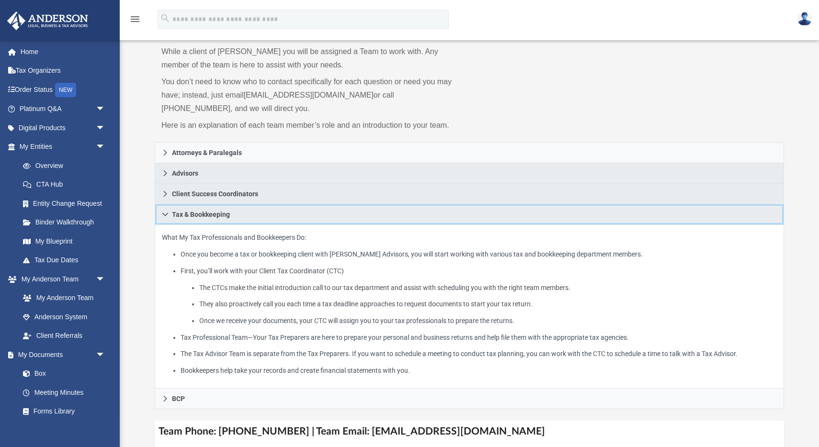
scroll to position [53, 0]
click at [167, 213] on icon at bounding box center [165, 214] width 7 height 7
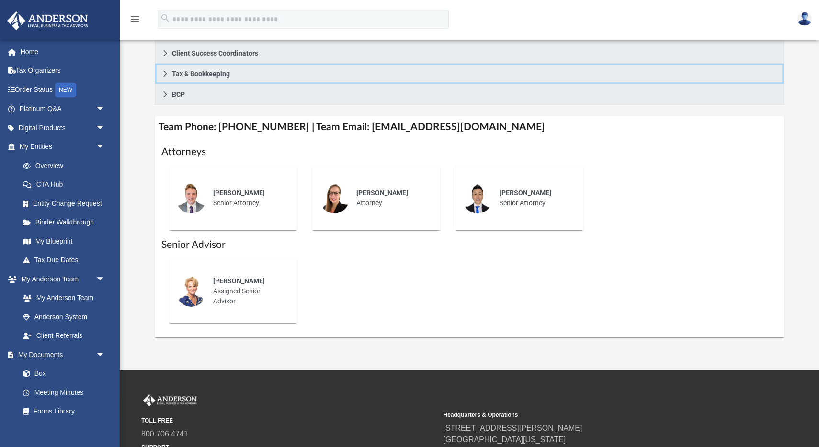
scroll to position [204, 0]
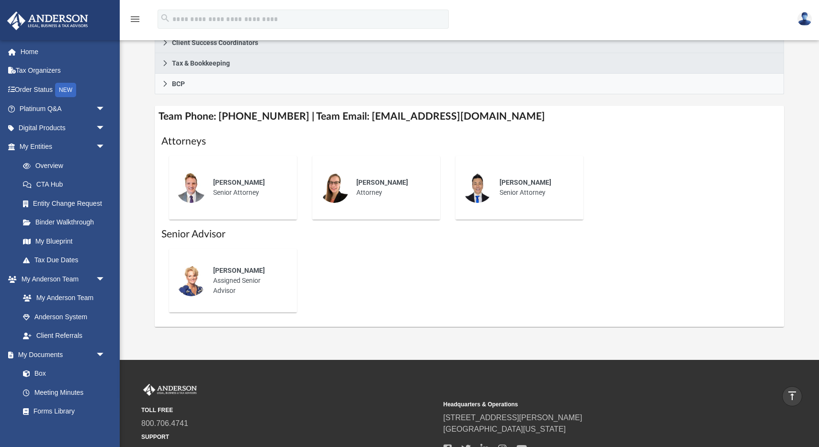
click at [226, 270] on span "[PERSON_NAME]" at bounding box center [239, 271] width 52 height 8
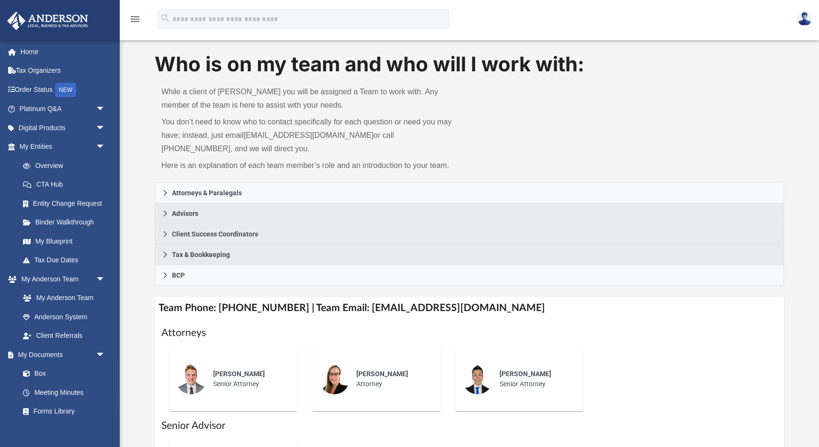
scroll to position [0, 0]
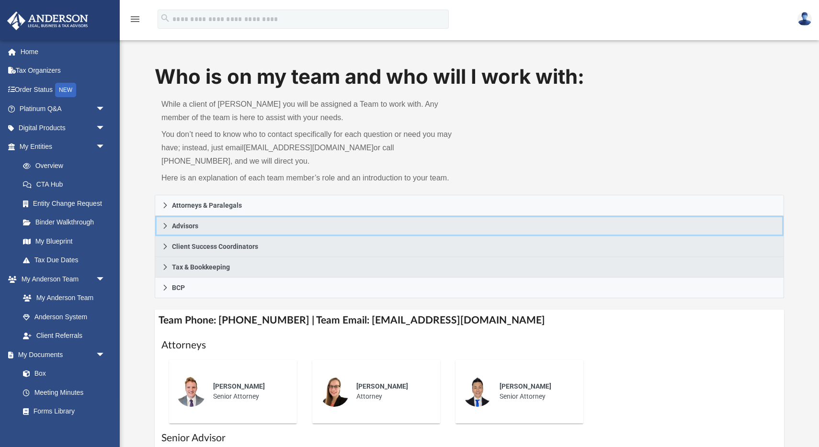
click at [165, 224] on icon at bounding box center [165, 226] width 7 height 7
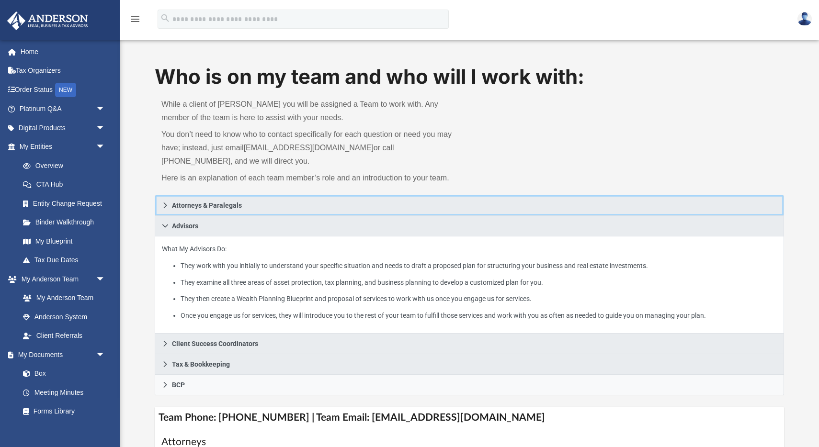
click at [169, 203] on link "Attorneys & Paralegals" at bounding box center [469, 205] width 629 height 21
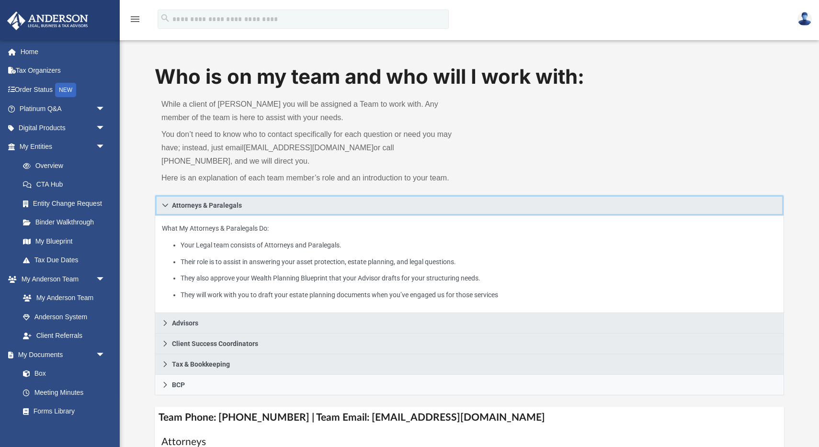
click at [165, 202] on icon at bounding box center [165, 205] width 7 height 7
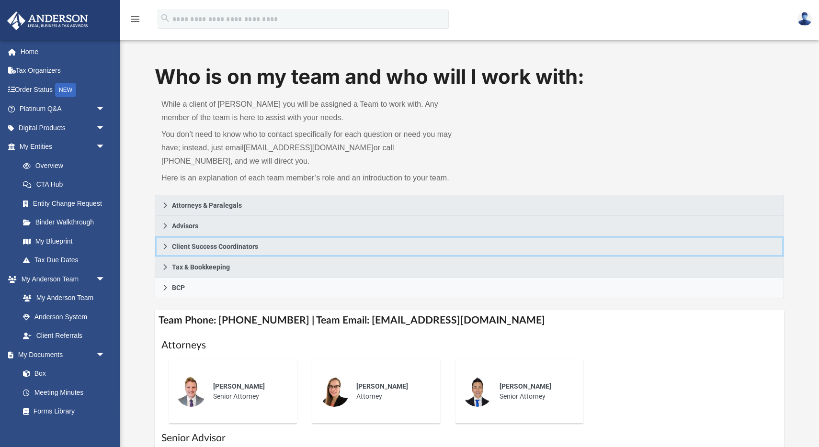
click at [165, 246] on icon at bounding box center [165, 246] width 7 height 7
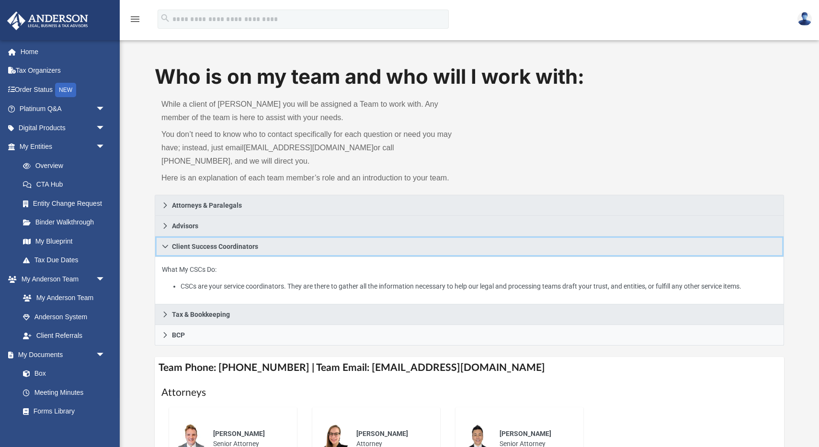
click at [164, 246] on icon at bounding box center [165, 246] width 7 height 7
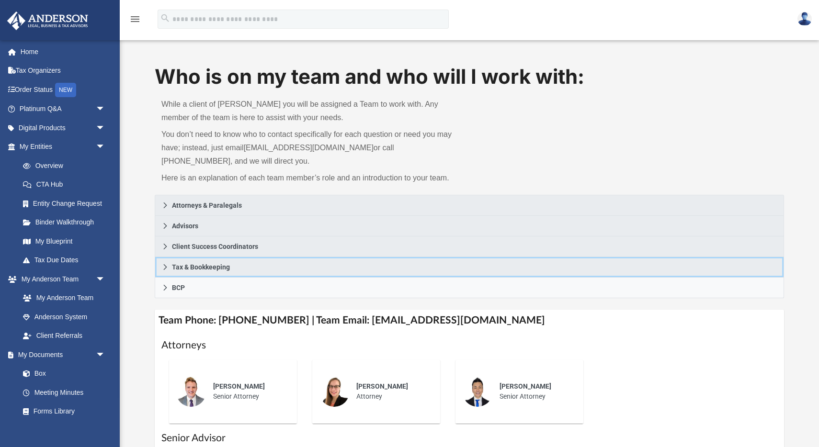
click at [164, 264] on icon at bounding box center [165, 267] width 7 height 7
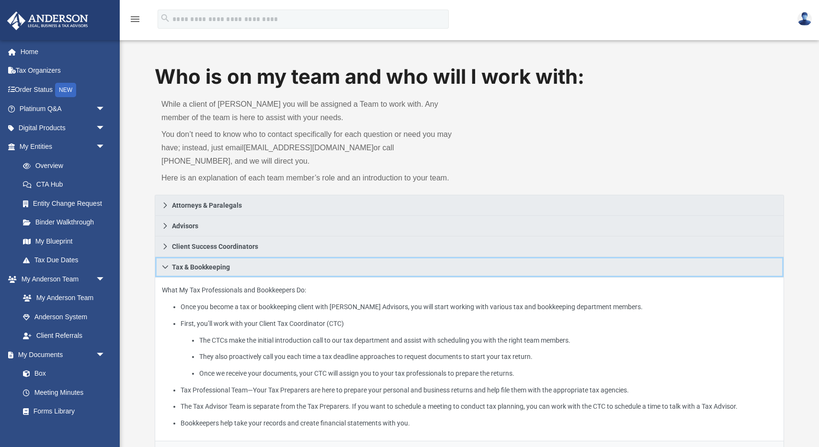
click at [164, 264] on icon at bounding box center [165, 267] width 7 height 7
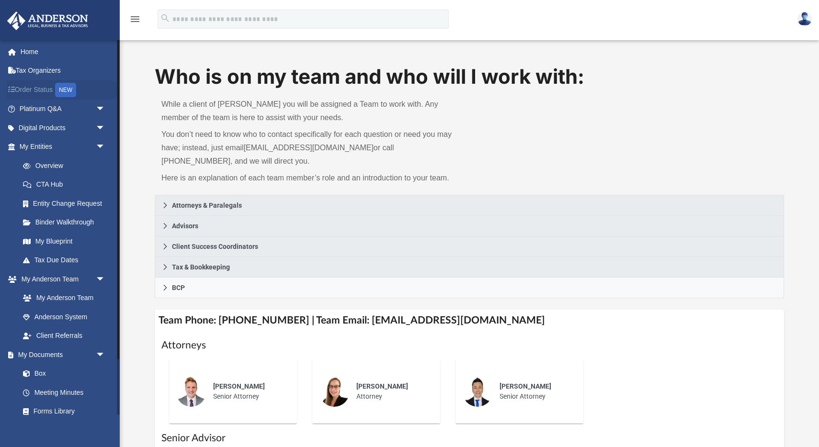
click at [45, 88] on link "Order Status NEW" at bounding box center [63, 90] width 113 height 20
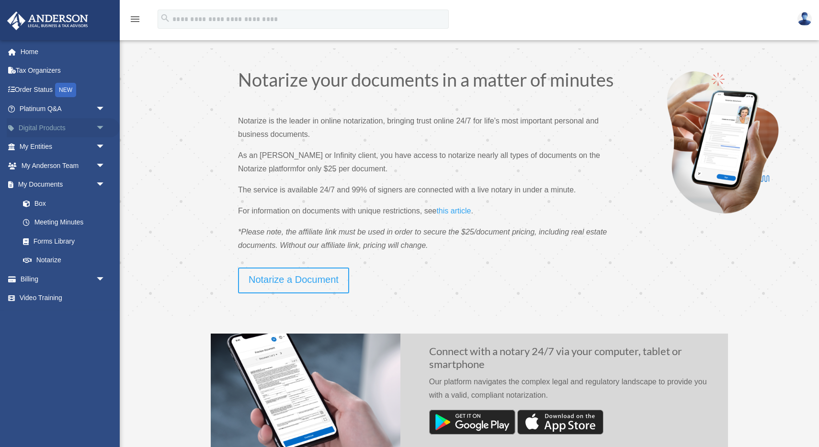
click at [99, 128] on span "arrow_drop_down" at bounding box center [105, 128] width 19 height 20
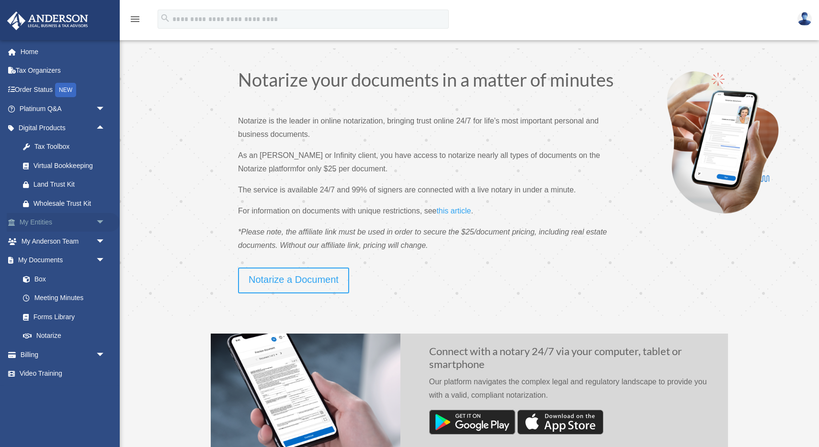
click at [101, 223] on span "arrow_drop_down" at bounding box center [105, 223] width 19 height 20
click at [58, 259] on link "CTA Hub" at bounding box center [66, 260] width 106 height 19
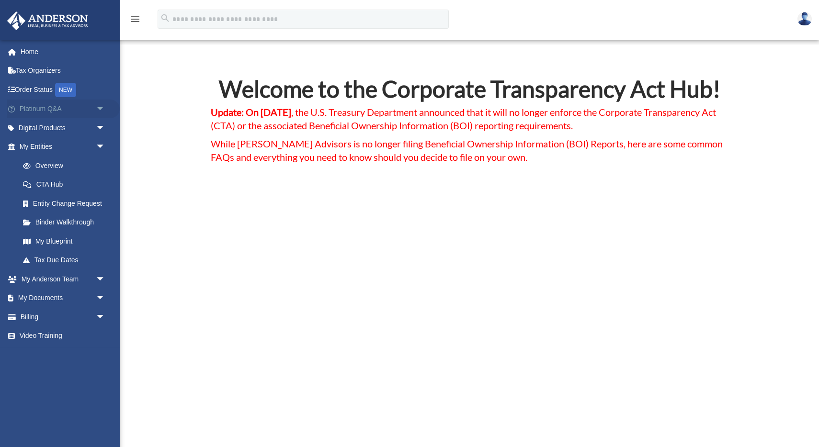
click at [98, 109] on span "arrow_drop_down" at bounding box center [105, 110] width 19 height 20
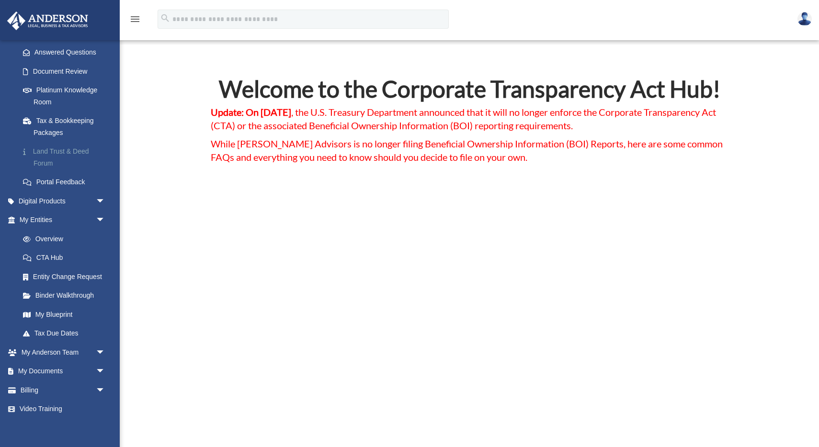
scroll to position [138, 0]
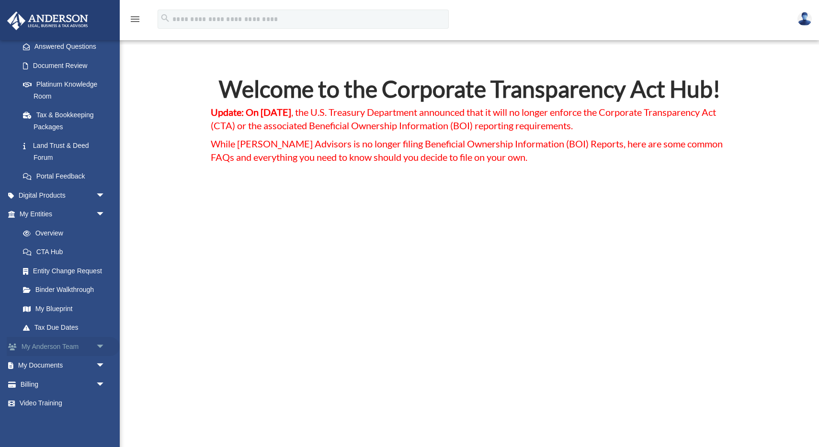
click at [100, 345] on span "arrow_drop_down" at bounding box center [105, 347] width 19 height 20
click at [80, 363] on link "My Anderson Team" at bounding box center [66, 365] width 106 height 19
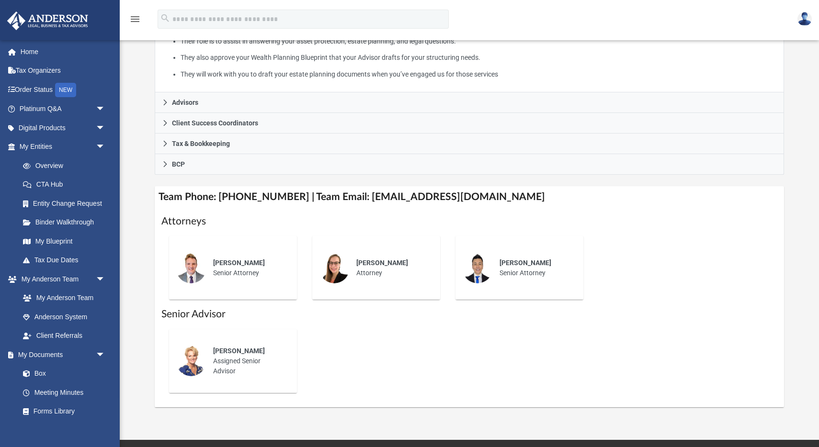
scroll to position [222, 0]
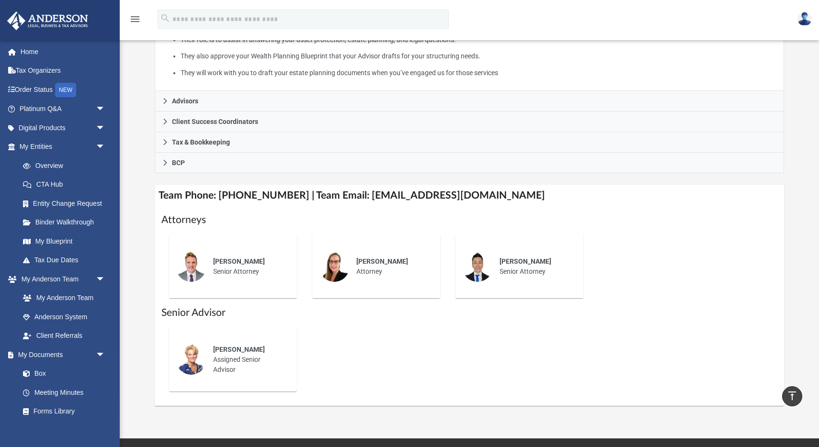
click at [228, 352] on div "[PERSON_NAME]" at bounding box center [248, 350] width 70 height 10
drag, startPoint x: 495, startPoint y: 192, endPoint x: 353, endPoint y: 192, distance: 141.7
click at [353, 192] on h4 "Team Phone: [PHONE_NUMBER] | Team Email: [EMAIL_ADDRESS][DOMAIN_NAME]" at bounding box center [469, 196] width 629 height 22
copy h4 "[EMAIL_ADDRESS][DOMAIN_NAME]"
